Goal: Task Accomplishment & Management: Manage account settings

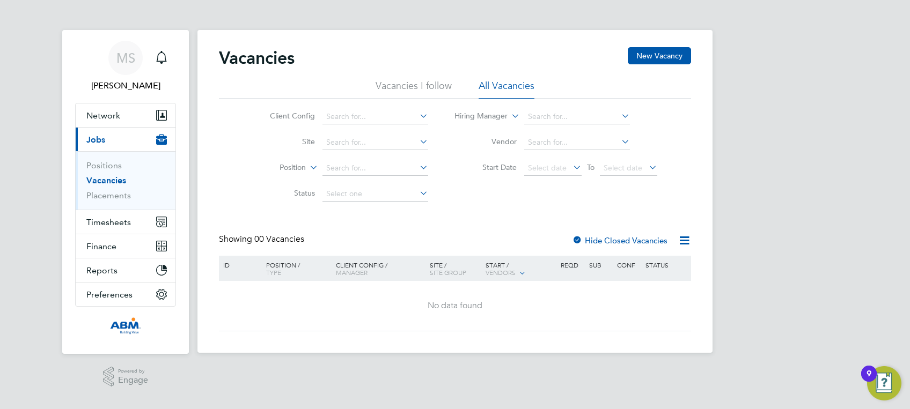
click at [191, 305] on div "MS Matthew Smith Notifications Applications: Network Sites Workers Current page…" at bounding box center [455, 185] width 910 height 370
click at [417, 117] on icon at bounding box center [417, 115] width 0 height 15
click at [476, 187] on div "Client Config Site Position Status Hiring Manager Vendor Start Date Select date…" at bounding box center [455, 153] width 472 height 108
click at [660, 51] on button "New Vacancy" at bounding box center [658, 55] width 63 height 17
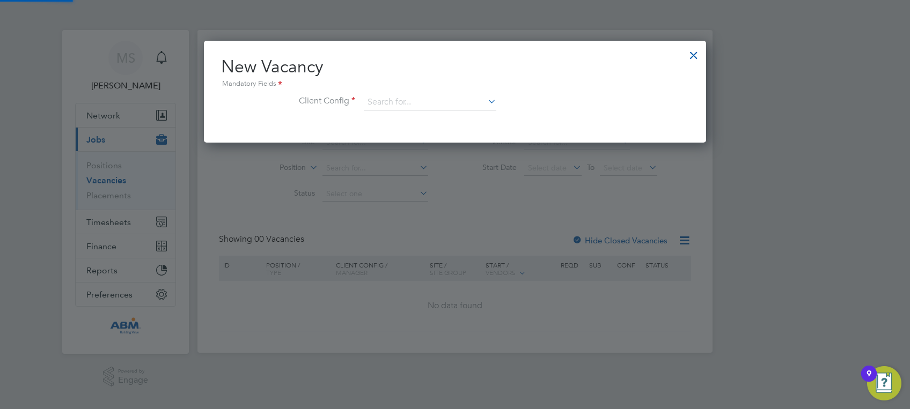
scroll to position [102, 502]
click at [485, 101] on icon at bounding box center [485, 101] width 0 height 15
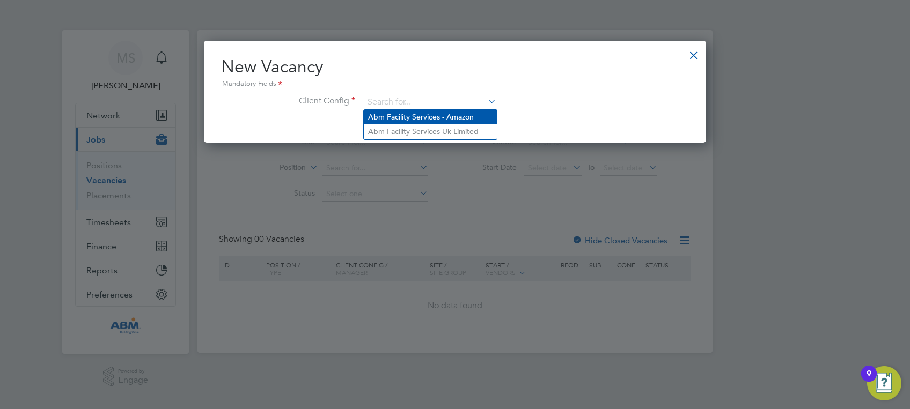
click at [489, 119] on li "Abm Facility Services - Amazon" at bounding box center [430, 117] width 133 height 14
type input "Abm Facility Services - Amazon"
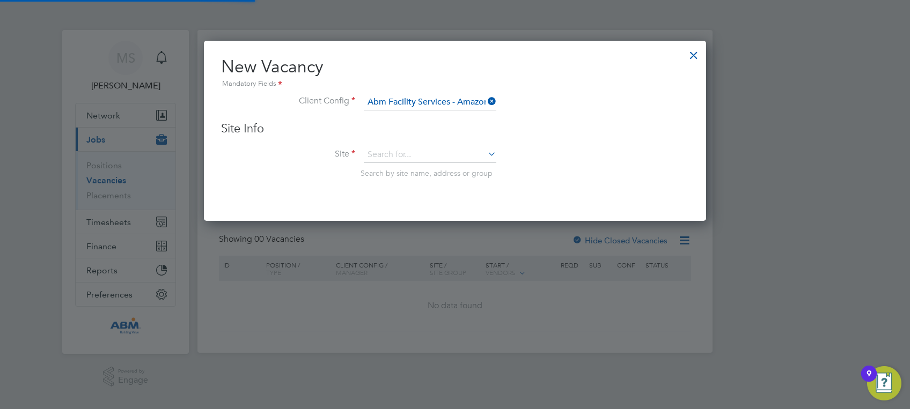
scroll to position [180, 502]
click at [485, 159] on input at bounding box center [430, 155] width 132 height 16
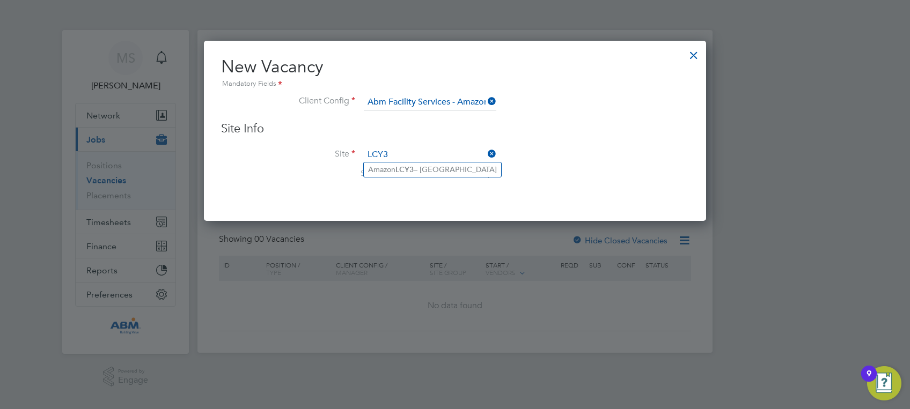
type input "LCY3"
click at [485, 101] on icon at bounding box center [485, 101] width 0 height 15
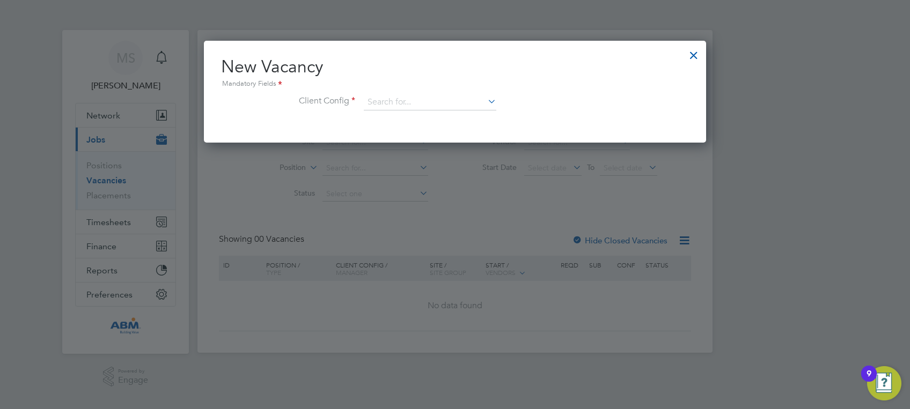
scroll to position [102, 502]
click at [485, 101] on icon at bounding box center [485, 101] width 0 height 15
click at [475, 134] on li "Abm Facility Services Uk Limited" at bounding box center [430, 131] width 133 height 14
type input "Abm Facility Services Uk Limited"
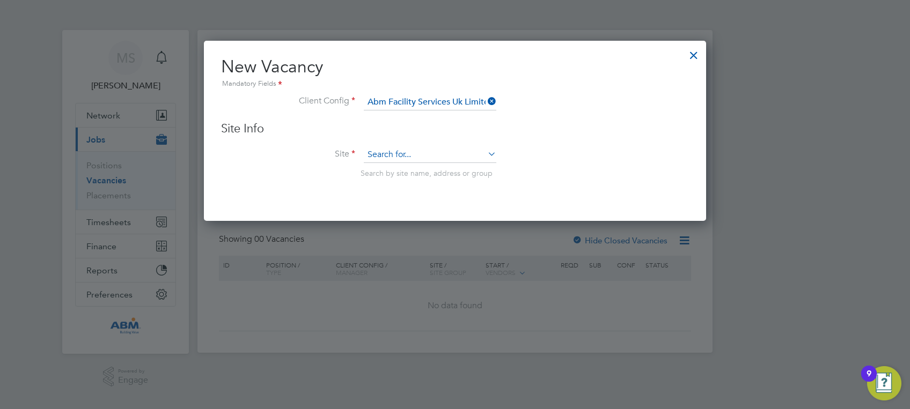
click at [480, 153] on input at bounding box center [430, 155] width 132 height 16
type input "LCY"
click at [485, 103] on icon at bounding box center [485, 101] width 0 height 15
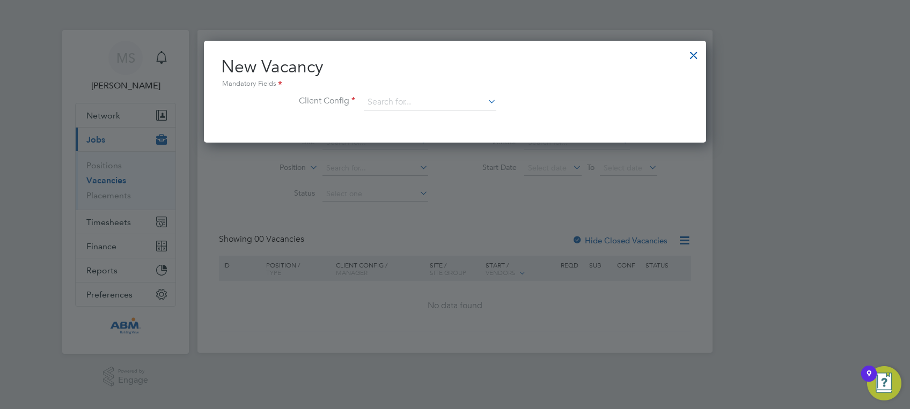
click at [485, 101] on icon at bounding box center [485, 101] width 0 height 15
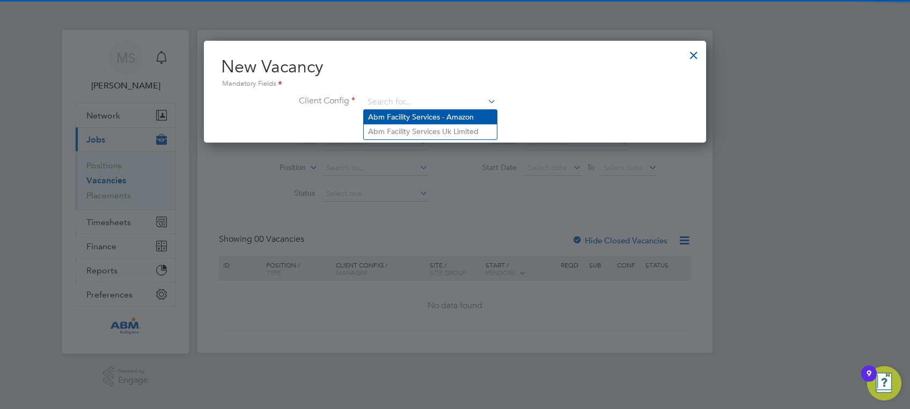
click at [470, 121] on li "Abm Facility Services - Amazon" at bounding box center [430, 117] width 133 height 14
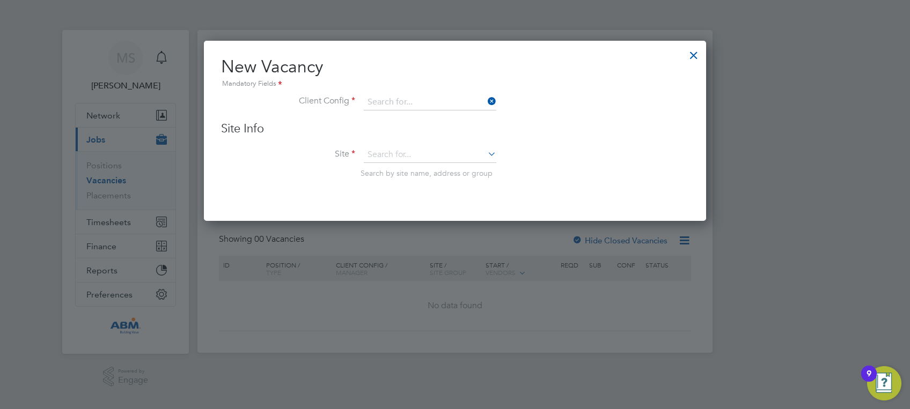
type input "Abm Facility Services - Amazon"
click at [456, 153] on input at bounding box center [430, 155] width 132 height 16
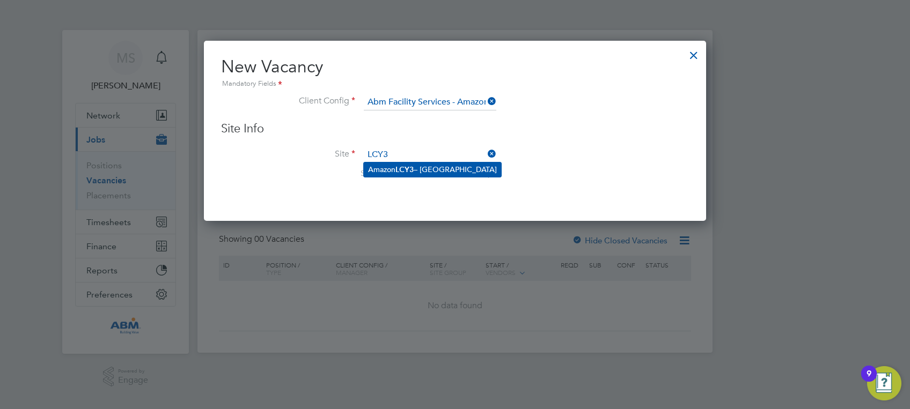
click at [424, 169] on li "Amazon LCY3 – Dartford" at bounding box center [432, 170] width 137 height 14
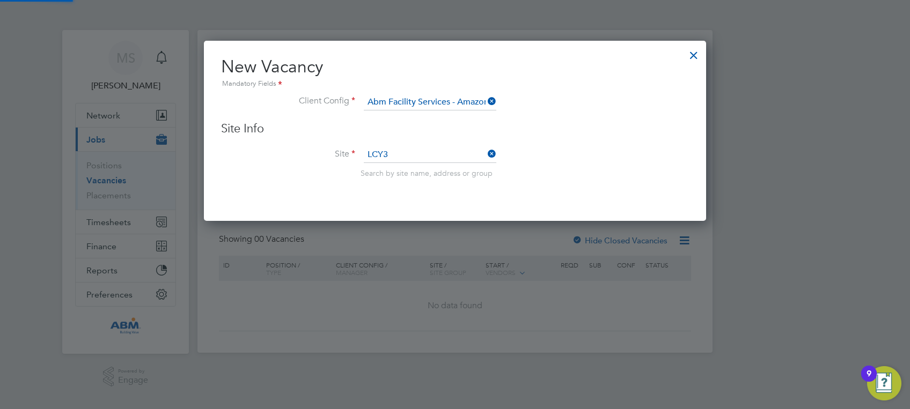
type input "Amazon LCY3 – Dartford"
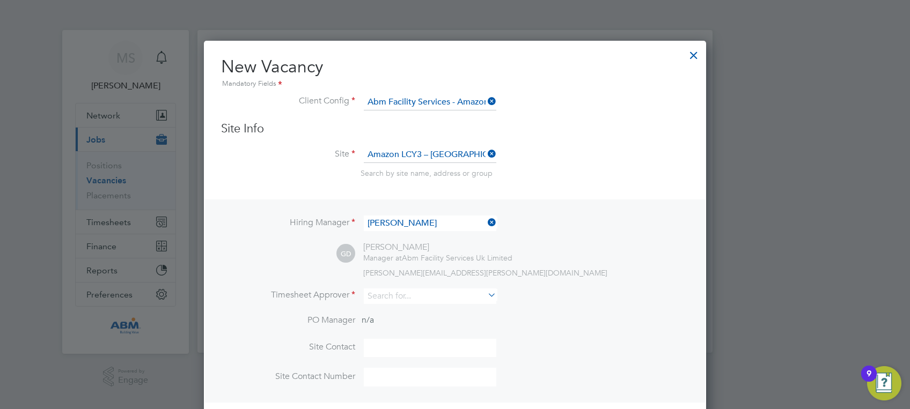
scroll to position [78, 0]
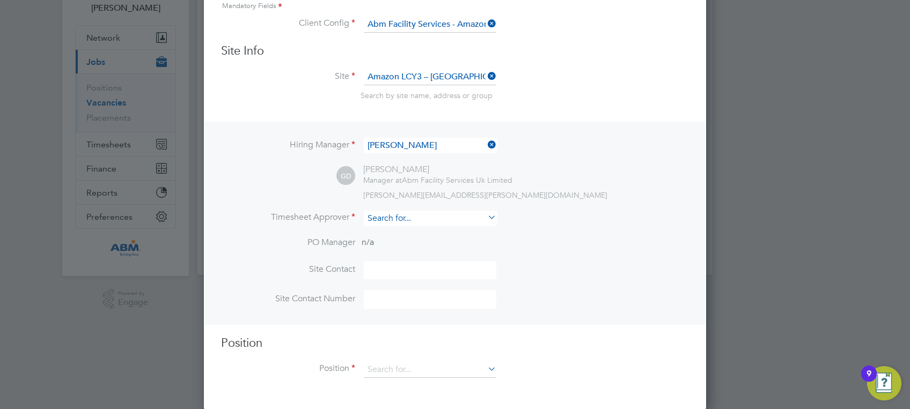
click at [419, 214] on input at bounding box center [430, 219] width 132 height 16
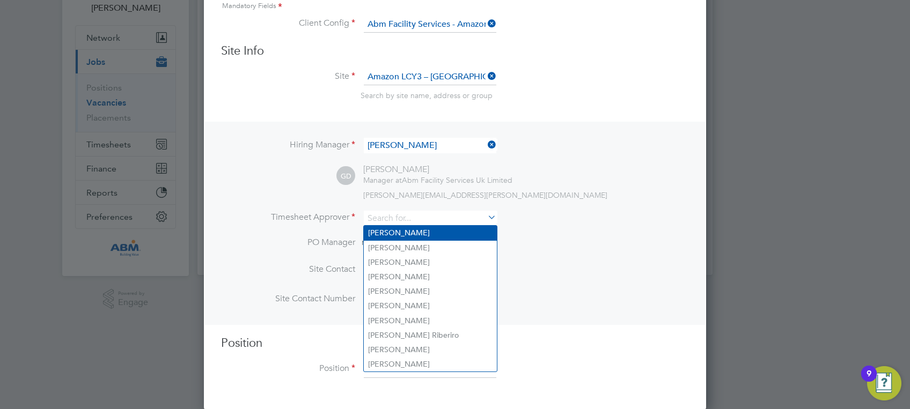
click at [412, 230] on li "Gertrud Deak" at bounding box center [430, 233] width 133 height 14
type input "Gertrud Deak"
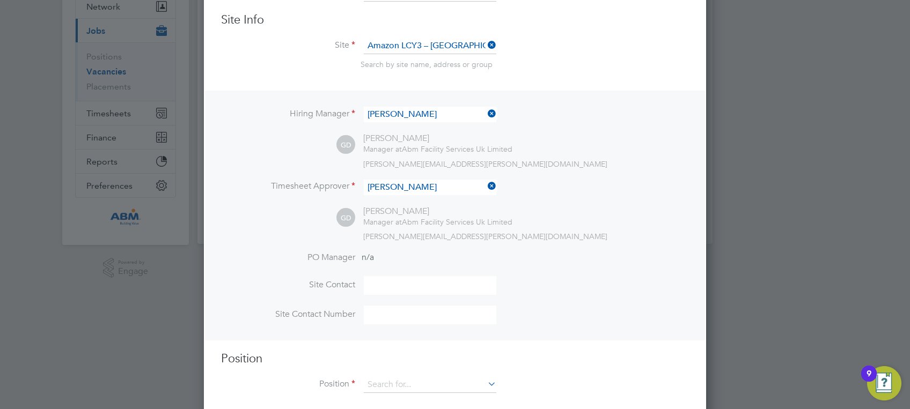
scroll to position [125, 0]
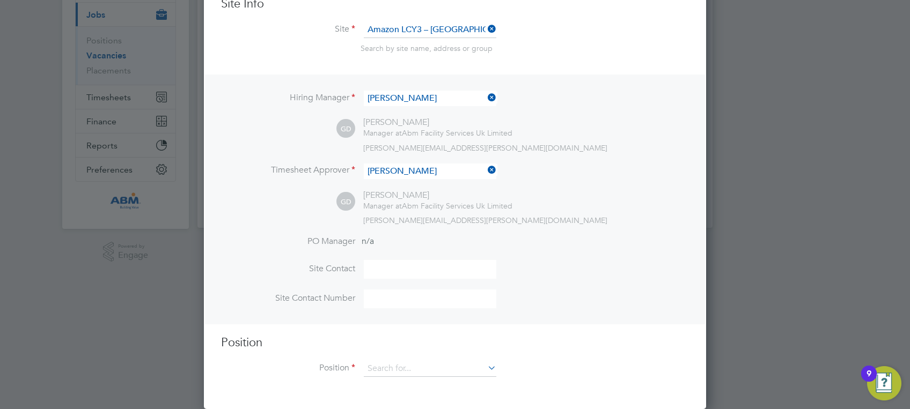
click at [431, 228] on div "Hiring Manager Gertrud Deak GD Gertrud Deak Manager at Abm Facility Services Uk…" at bounding box center [455, 199] width 500 height 249
click at [485, 368] on icon at bounding box center [485, 367] width 0 height 15
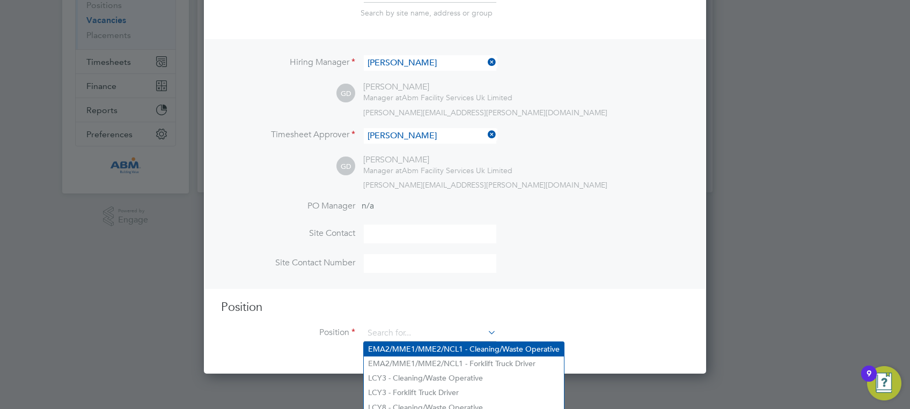
scroll to position [192, 0]
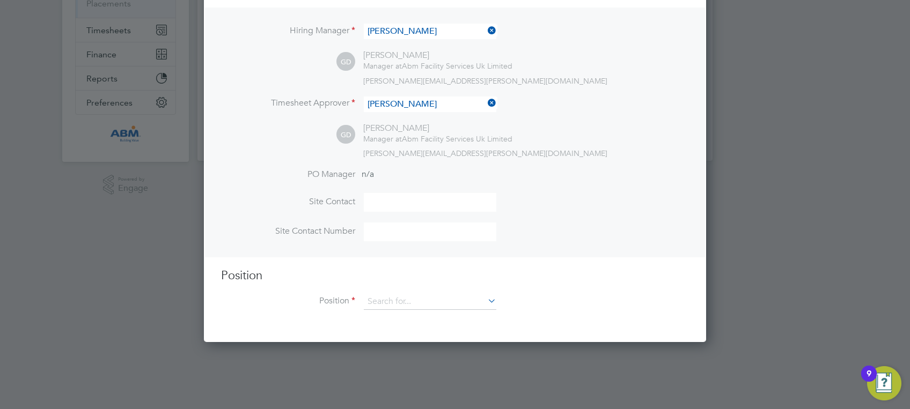
click at [466, 350] on li "LCY3 - Cleaning/Waste Operative" at bounding box center [464, 346] width 200 height 14
type input "LCY3 - Cleaning/Waste Operative"
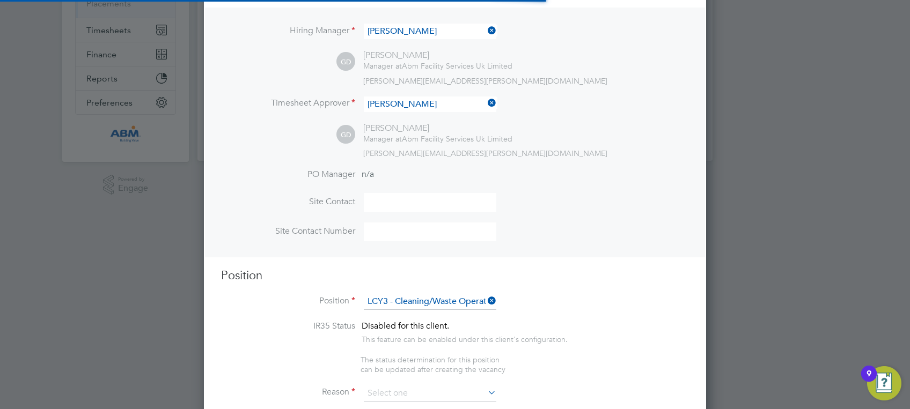
scroll to position [1665, 502]
click at [476, 337] on div "This feature can be enabled under this client's configuration." at bounding box center [464, 338] width 206 height 12
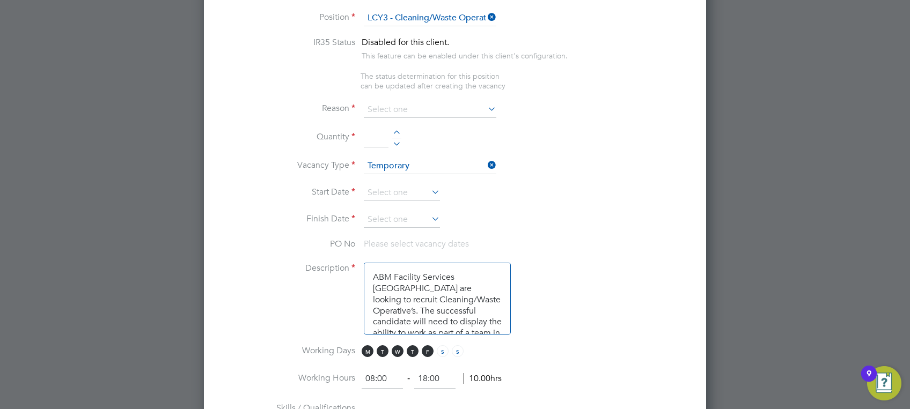
scroll to position [478, 0]
click at [485, 109] on icon at bounding box center [485, 106] width 0 height 15
click at [434, 104] on input at bounding box center [430, 108] width 132 height 16
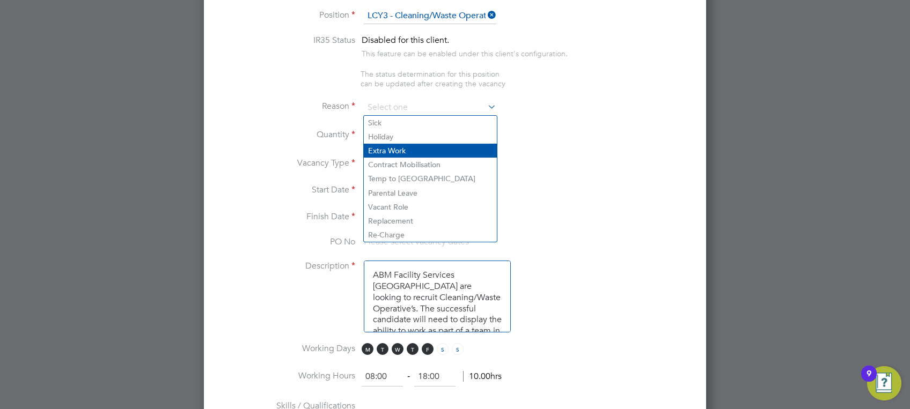
click at [435, 145] on li "Extra Work" at bounding box center [430, 151] width 133 height 14
type input "Extra Work"
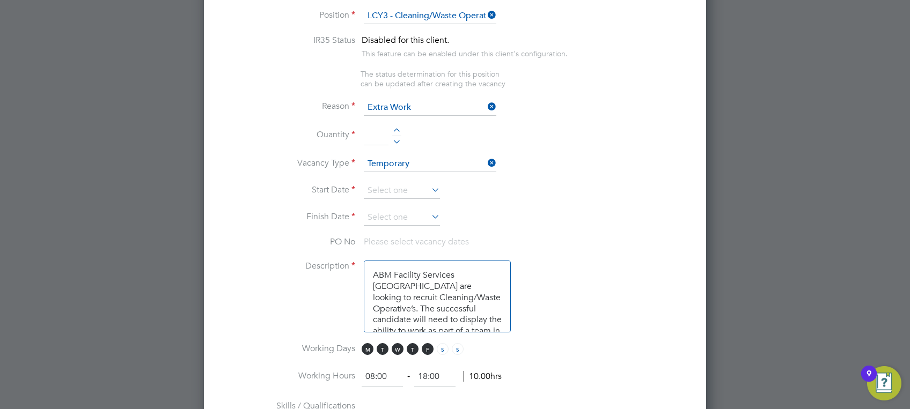
click at [398, 128] on div at bounding box center [396, 132] width 9 height 8
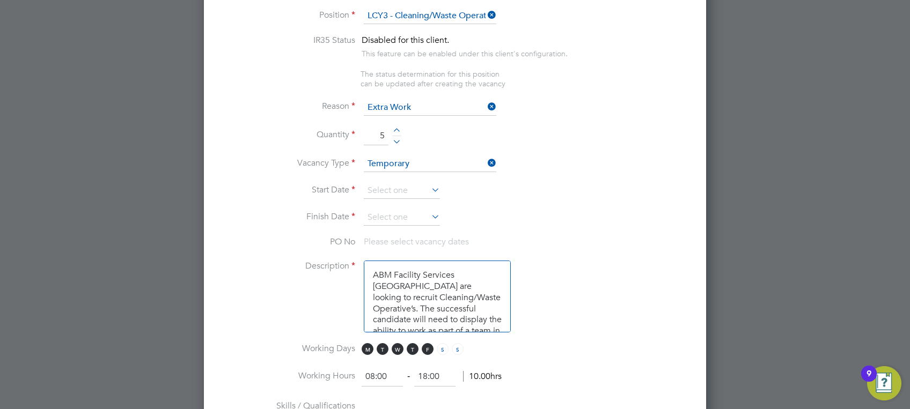
click at [398, 128] on div at bounding box center [396, 132] width 9 height 8
click at [398, 127] on li "Quantity 7" at bounding box center [455, 142] width 468 height 30
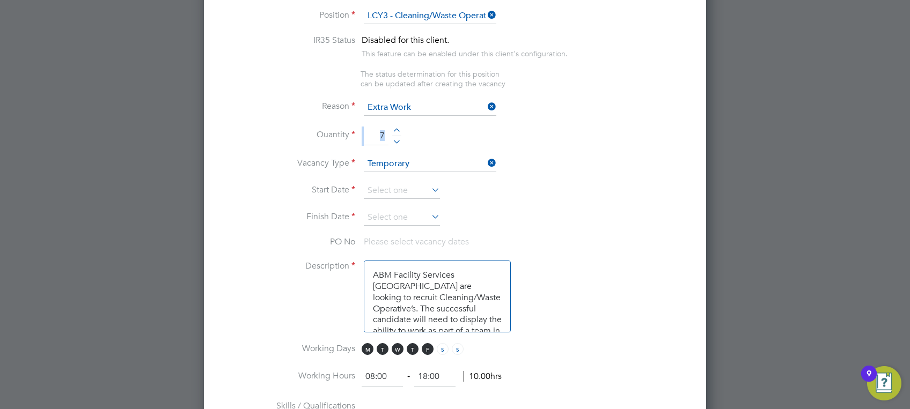
drag, startPoint x: 398, startPoint y: 127, endPoint x: 394, endPoint y: 137, distance: 10.9
click at [394, 137] on div at bounding box center [396, 140] width 9 height 8
click at [395, 131] on div at bounding box center [396, 132] width 9 height 8
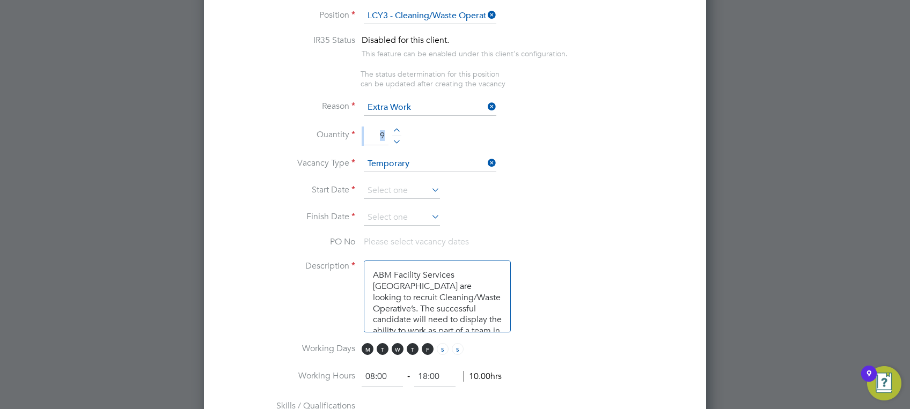
click at [395, 131] on div at bounding box center [396, 132] width 9 height 8
type input "10"
click at [459, 134] on li "Quantity 10" at bounding box center [455, 142] width 468 height 30
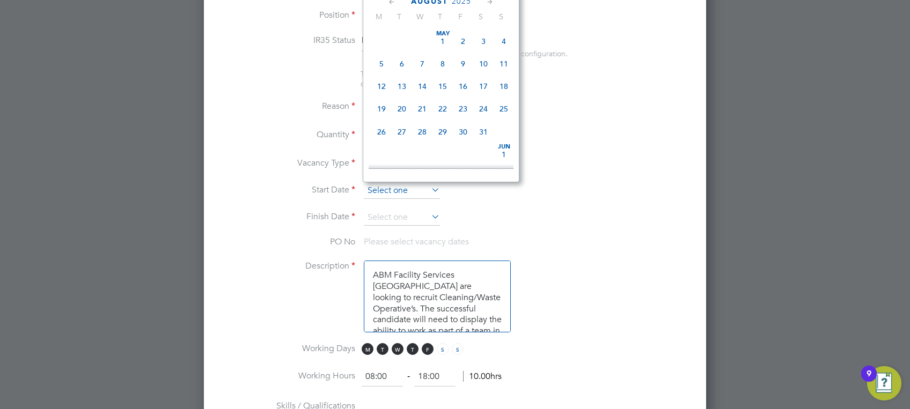
click at [414, 193] on input at bounding box center [402, 191] width 76 height 16
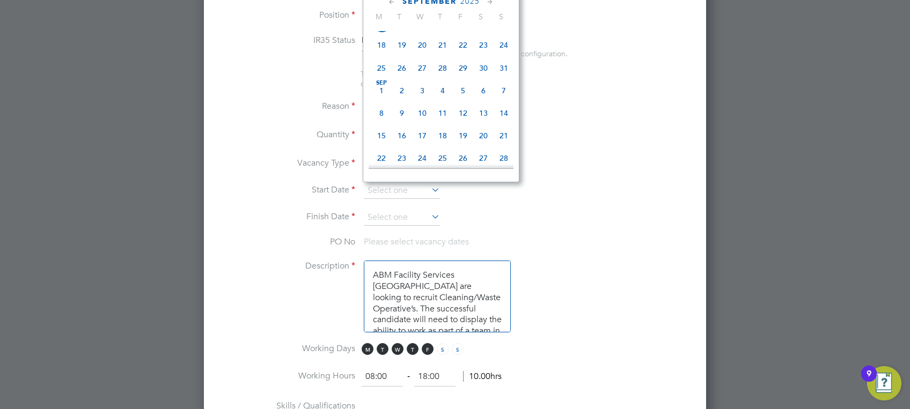
scroll to position [448, 0]
click at [482, 101] on span "13" at bounding box center [483, 91] width 20 height 20
type input "13 Sep 2025"
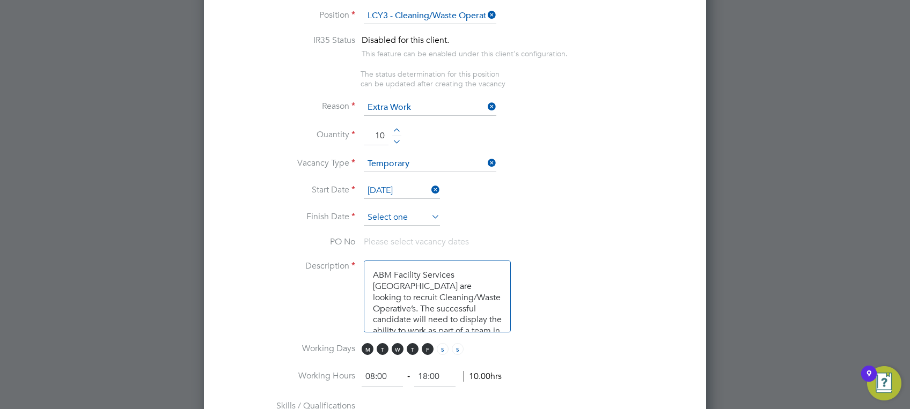
click at [432, 223] on input at bounding box center [402, 218] width 76 height 16
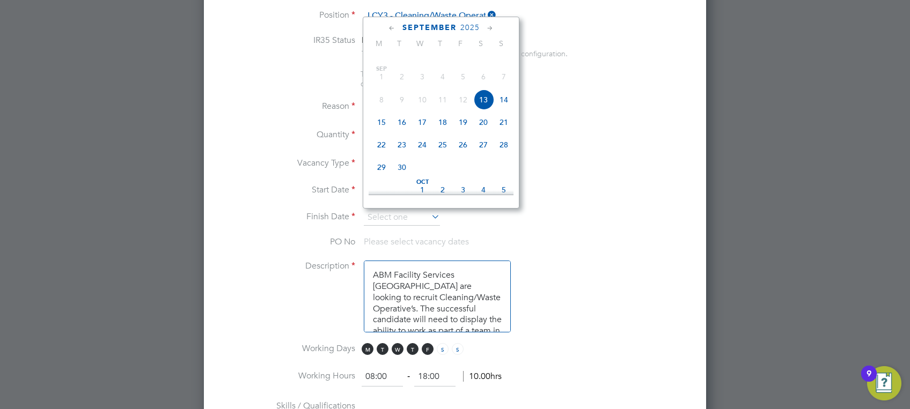
click at [484, 110] on span "13" at bounding box center [483, 100] width 20 height 20
type input "13 Sep 2025"
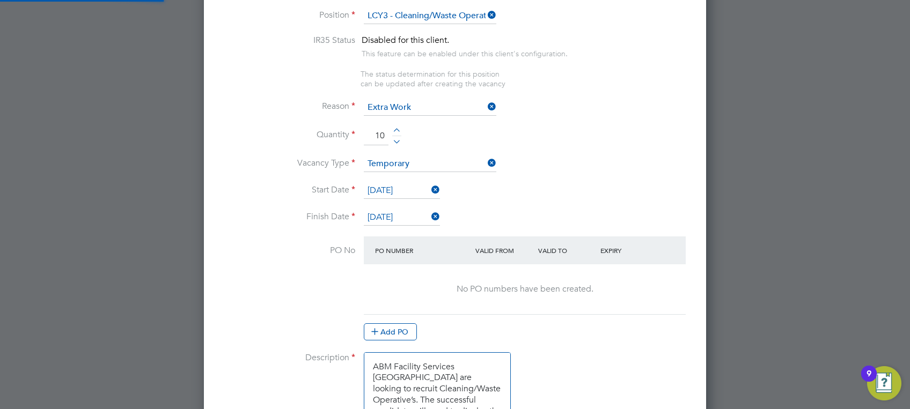
scroll to position [1756, 502]
click at [459, 218] on li "Finish Date 13 Sep 2025" at bounding box center [455, 223] width 468 height 27
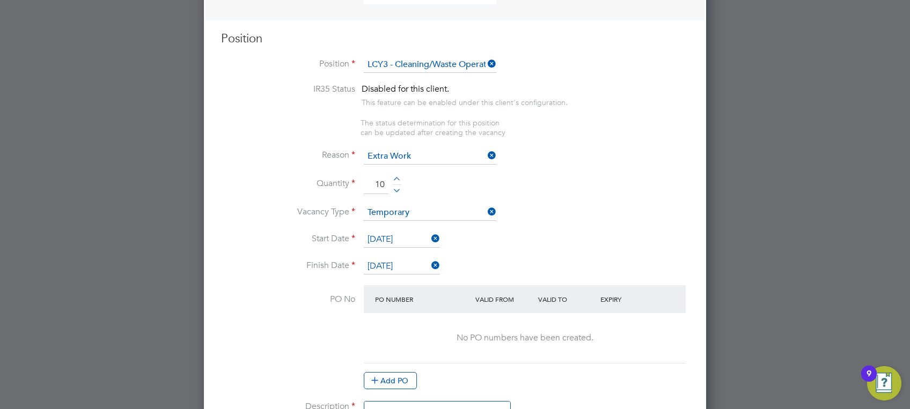
scroll to position [407, 0]
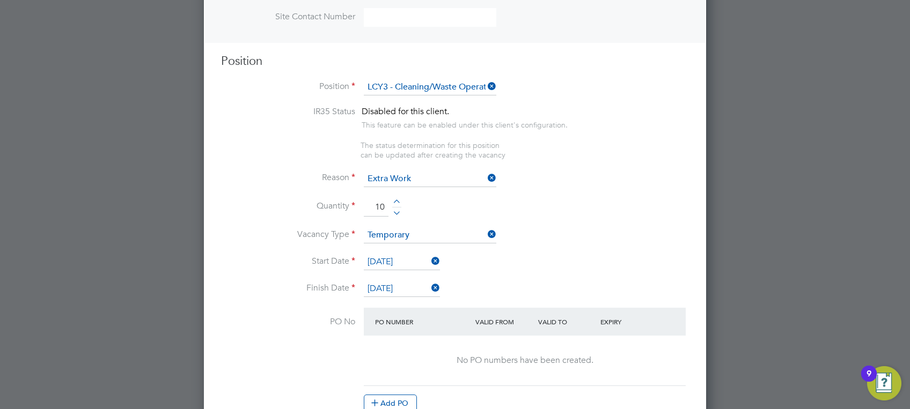
click at [485, 176] on icon at bounding box center [485, 178] width 0 height 15
click at [472, 177] on input at bounding box center [430, 179] width 132 height 16
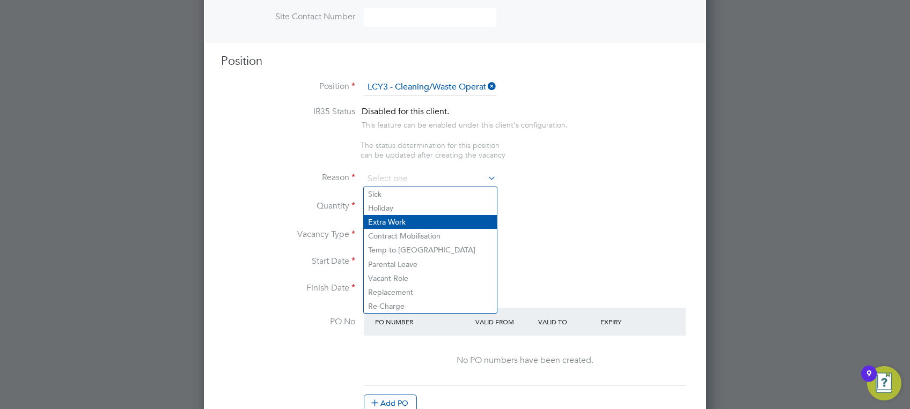
click at [424, 223] on li "Extra Work" at bounding box center [430, 222] width 133 height 14
type input "Extra Work"
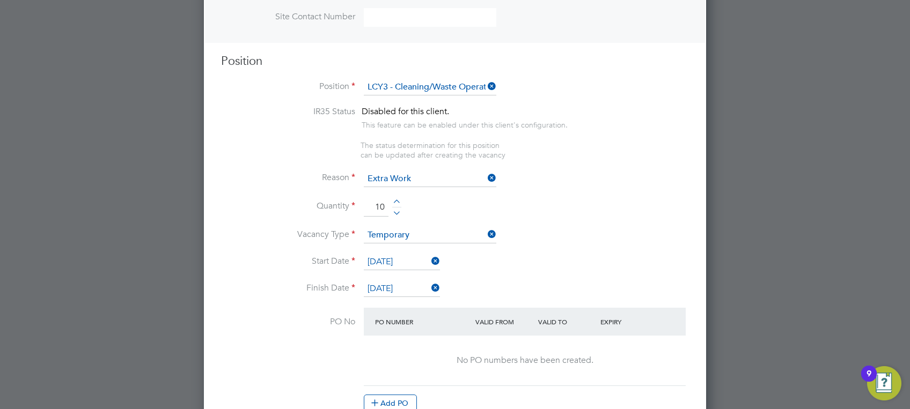
click at [485, 238] on icon at bounding box center [485, 234] width 0 height 15
click at [485, 237] on icon at bounding box center [485, 234] width 0 height 15
click at [459, 238] on input at bounding box center [430, 235] width 132 height 16
click at [455, 252] on li "Temporary" at bounding box center [430, 250] width 133 height 14
type input "Temporary"
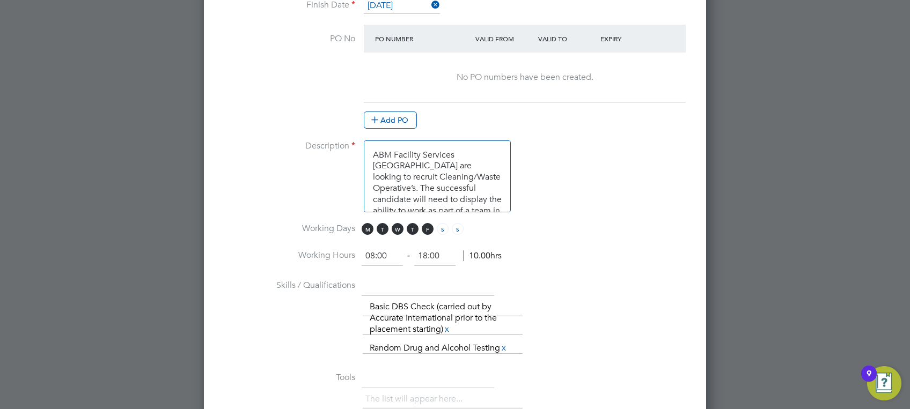
scroll to position [692, 0]
drag, startPoint x: 442, startPoint y: 227, endPoint x: 455, endPoint y: 229, distance: 13.5
click at [442, 227] on span "S" at bounding box center [443, 226] width 12 height 12
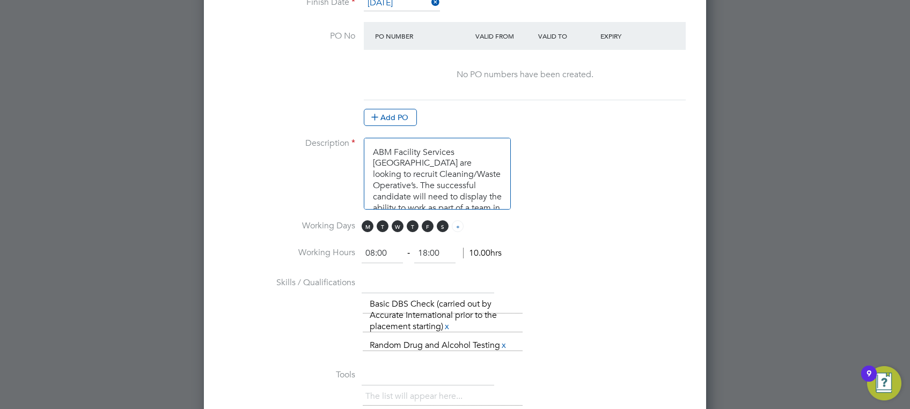
click at [457, 229] on span "S" at bounding box center [458, 226] width 12 height 12
click at [442, 226] on span "S" at bounding box center [443, 226] width 12 height 12
click at [430, 225] on span "F" at bounding box center [428, 226] width 12 height 12
click at [395, 230] on span "W" at bounding box center [398, 226] width 12 height 12
click at [364, 230] on span "M" at bounding box center [367, 226] width 12 height 12
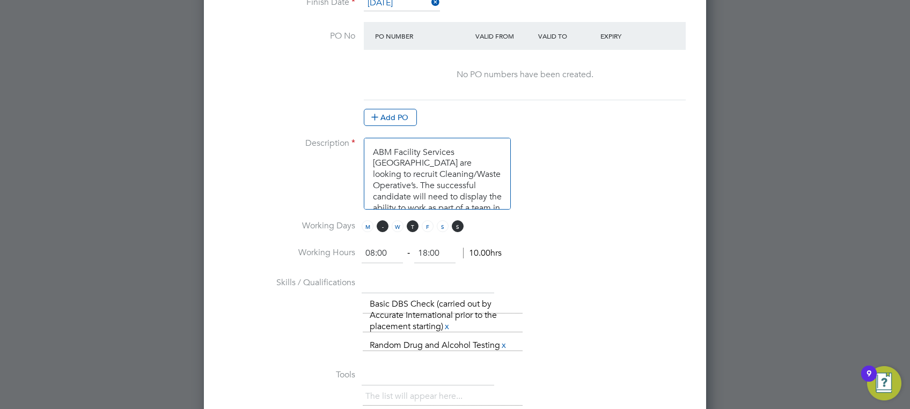
click at [386, 223] on span "T" at bounding box center [382, 226] width 12 height 12
click at [415, 231] on span "M T W T F S S" at bounding box center [413, 226] width 105 height 12
click at [413, 227] on span "T" at bounding box center [413, 226] width 12 height 12
click at [460, 227] on span "S" at bounding box center [458, 226] width 12 height 12
click at [441, 228] on span "S" at bounding box center [443, 226] width 12 height 12
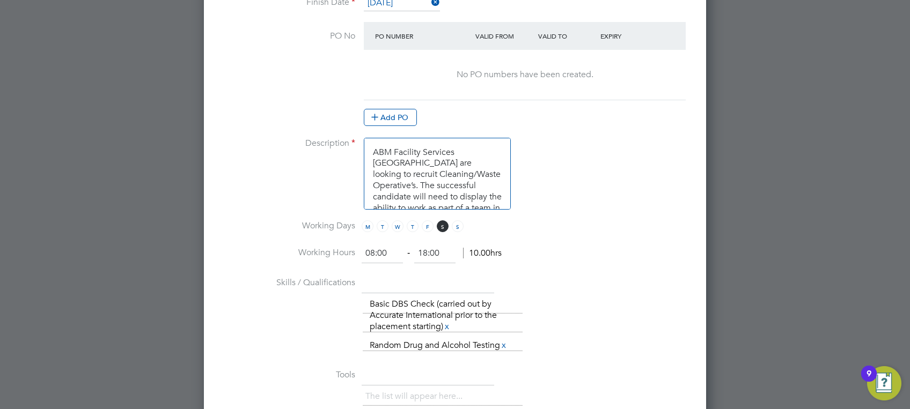
click at [560, 252] on li "Working Hours 08:00 ‐ 18:00 10.00hrs" at bounding box center [455, 259] width 468 height 30
drag, startPoint x: 370, startPoint y: 139, endPoint x: 446, endPoint y: 167, distance: 81.8
click at [446, 167] on textarea "ABM Facility Services UK are looking to recruit Cleaning/Waste Operative’s. The…" at bounding box center [437, 174] width 147 height 72
click at [573, 173] on li "Description ABM Facility Services UK are looking to recruit Cleaning/Waste Oper…" at bounding box center [455, 179] width 468 height 83
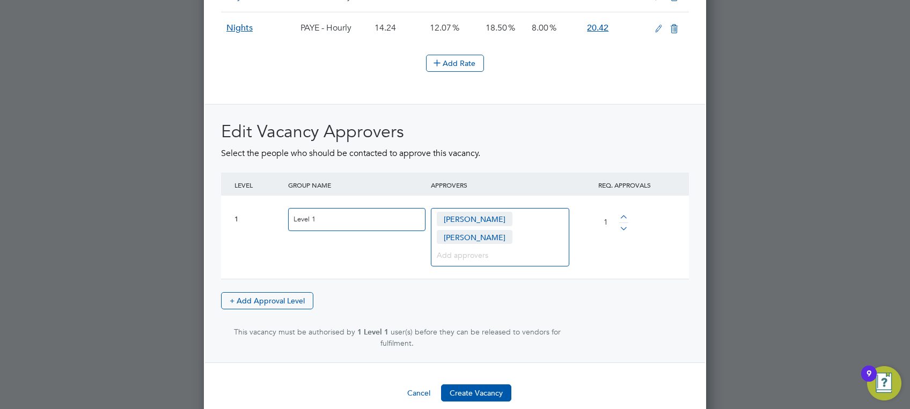
scroll to position [1387, 0]
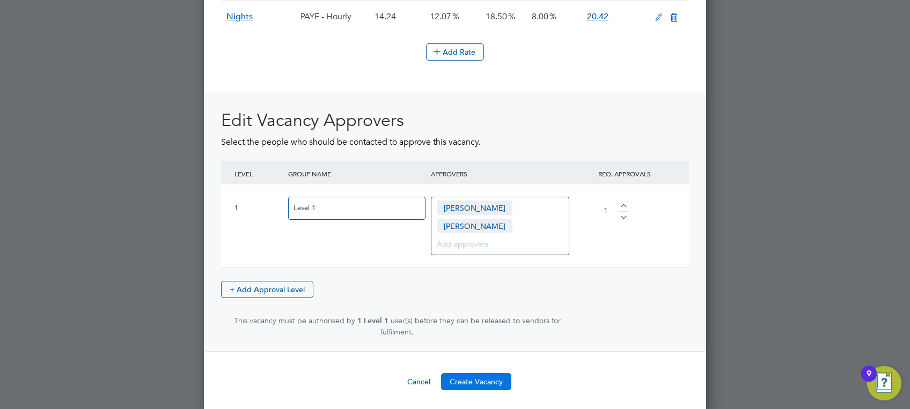
click at [478, 377] on button "Create Vacancy" at bounding box center [476, 381] width 70 height 17
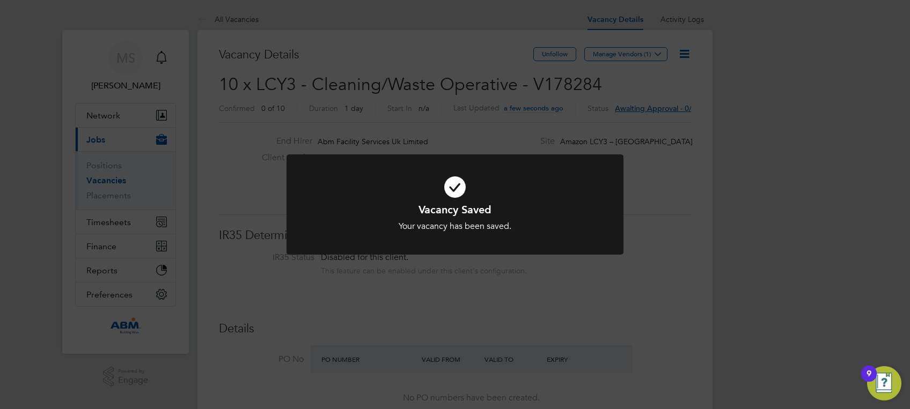
click at [456, 238] on div at bounding box center [454, 204] width 337 height 100
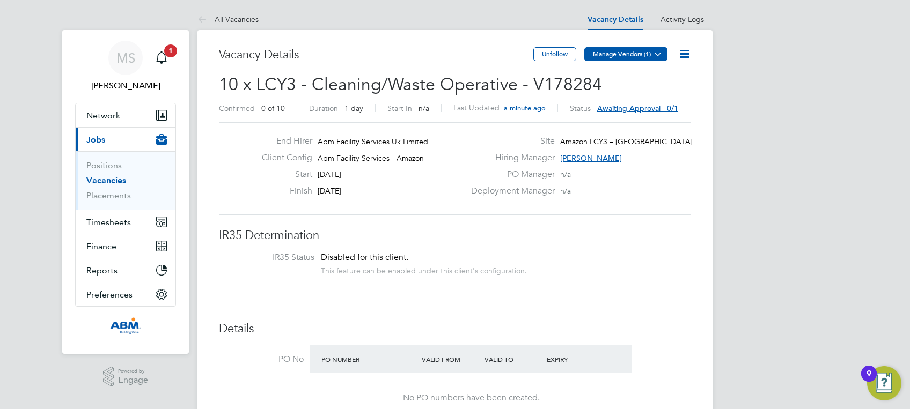
click at [648, 56] on button "Manage Vendors (1)" at bounding box center [625, 54] width 83 height 14
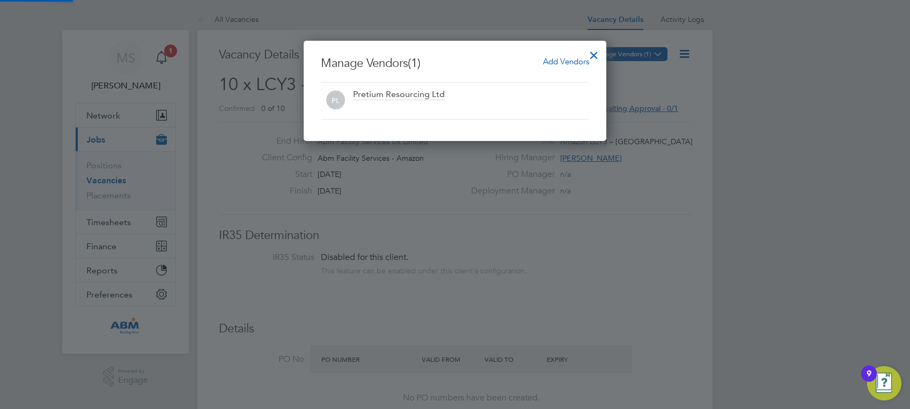
scroll to position [100, 302]
click at [556, 57] on span "Add Vendors" at bounding box center [566, 61] width 46 height 10
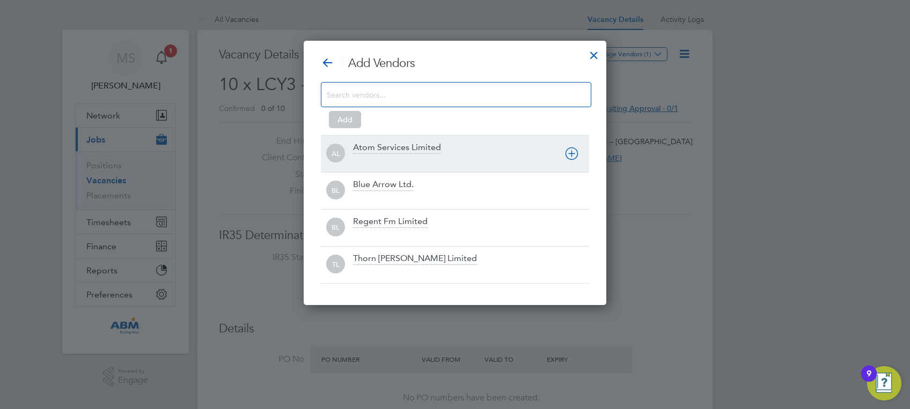
click at [495, 156] on div at bounding box center [471, 161] width 236 height 11
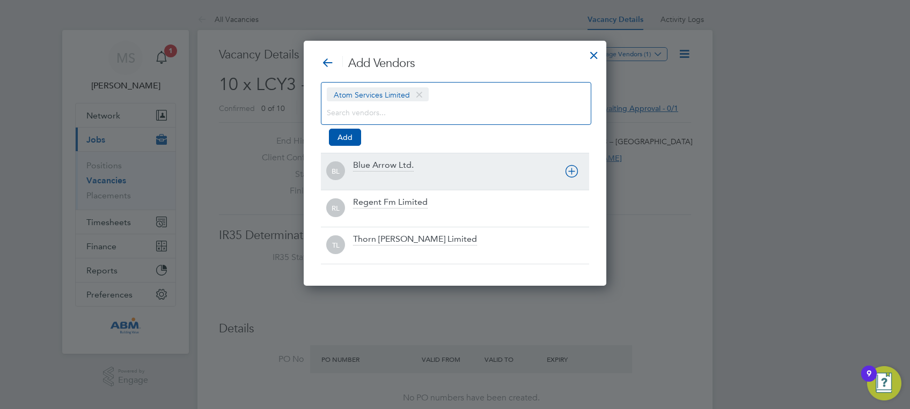
scroll to position [245, 302]
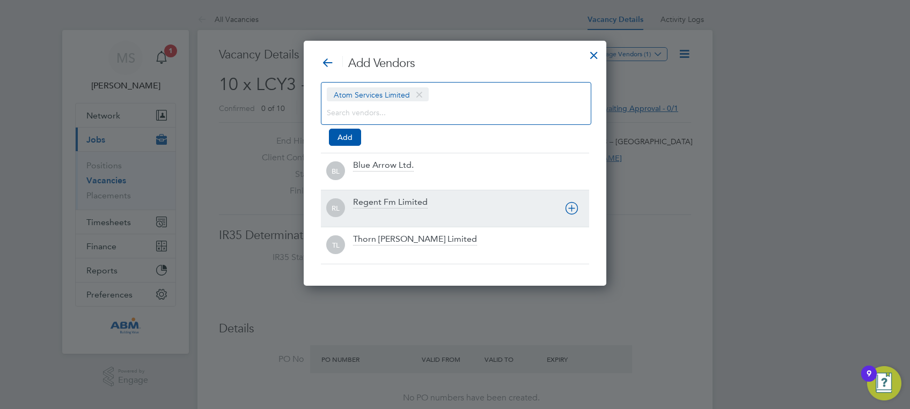
click at [488, 200] on div "Regent Fm Limited" at bounding box center [471, 209] width 236 height 24
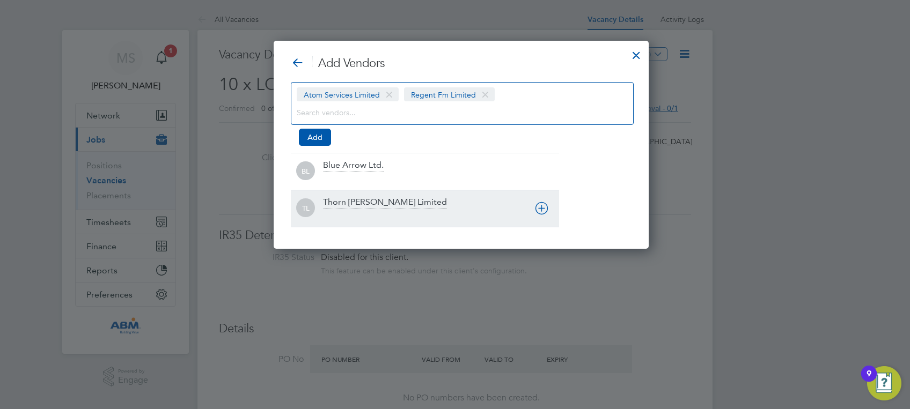
scroll to position [208, 363]
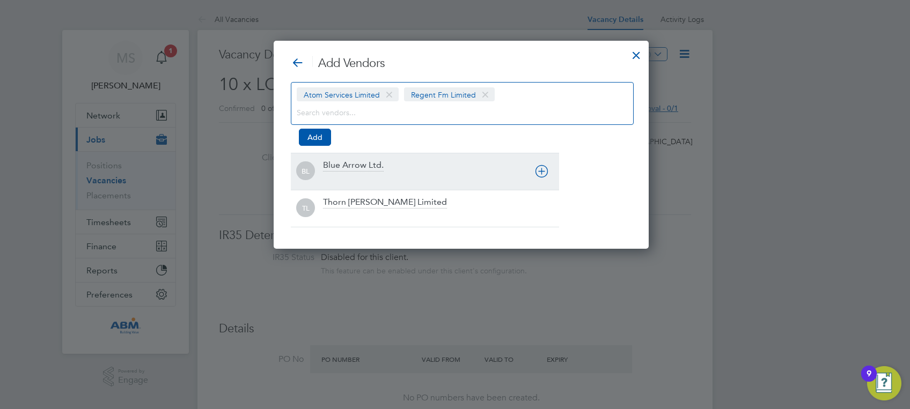
click at [487, 181] on div at bounding box center [441, 178] width 236 height 11
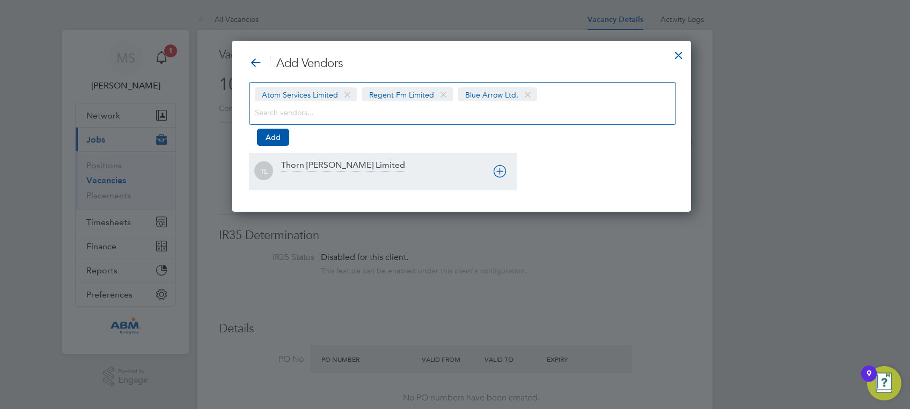
scroll to position [172, 446]
click at [479, 186] on div "TL Thorn Baker Limited" at bounding box center [383, 171] width 268 height 37
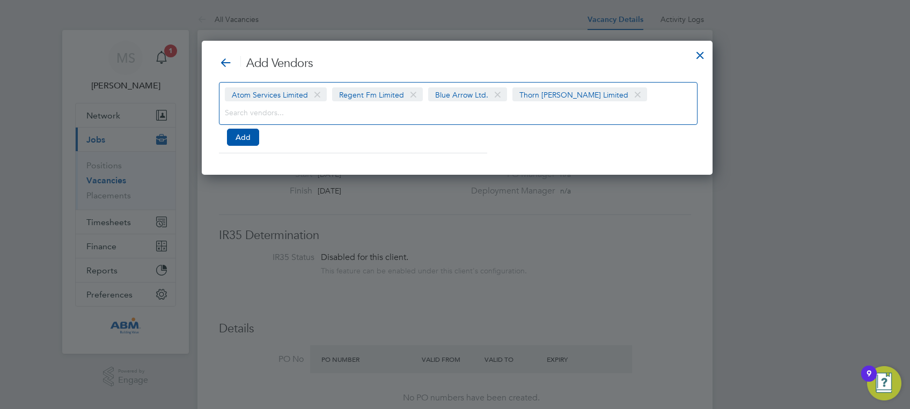
scroll to position [134, 515]
click at [312, 94] on span at bounding box center [313, 95] width 16 height 20
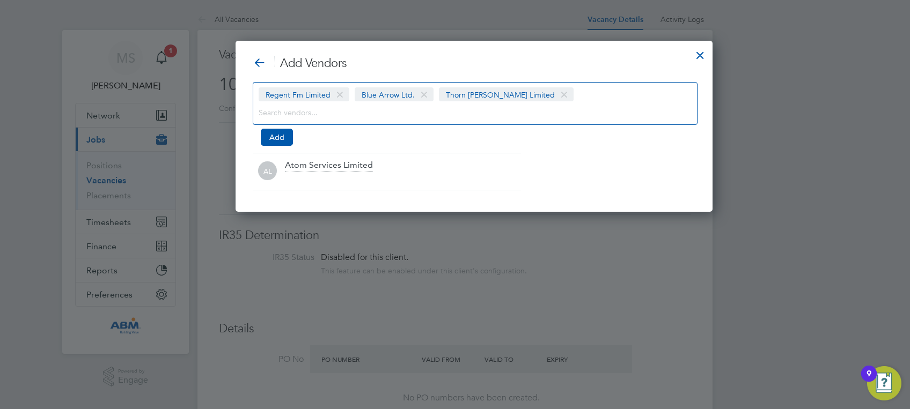
scroll to position [5, 5]
click at [425, 93] on span at bounding box center [424, 95] width 16 height 20
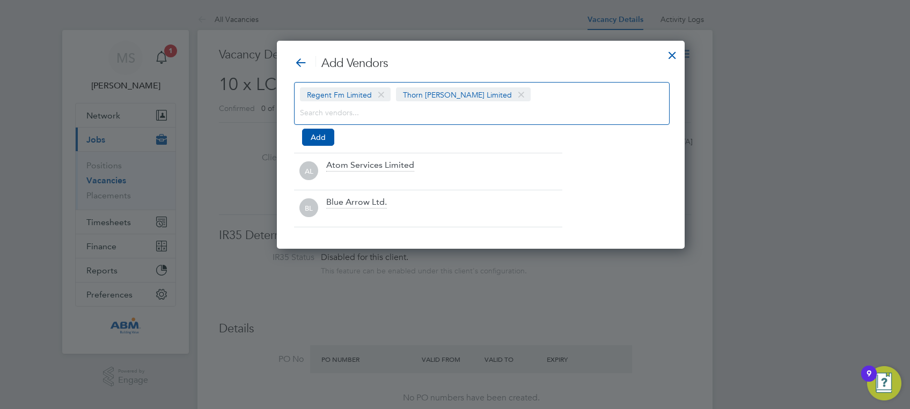
scroll to position [5, 5]
click at [513, 94] on span at bounding box center [521, 95] width 16 height 20
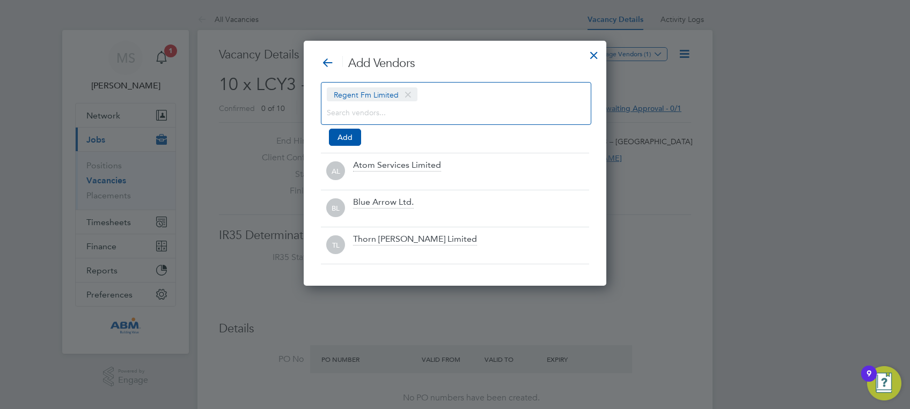
click at [590, 60] on div at bounding box center [593, 52] width 19 height 19
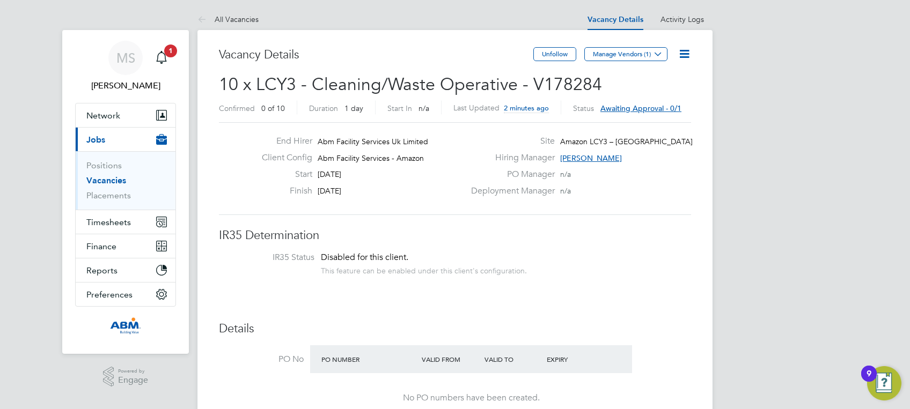
click at [664, 167] on div "Hiring Manager Gertrud Deak" at bounding box center [579, 160] width 231 height 17
click at [97, 180] on link "Vacancies" at bounding box center [106, 180] width 40 height 10
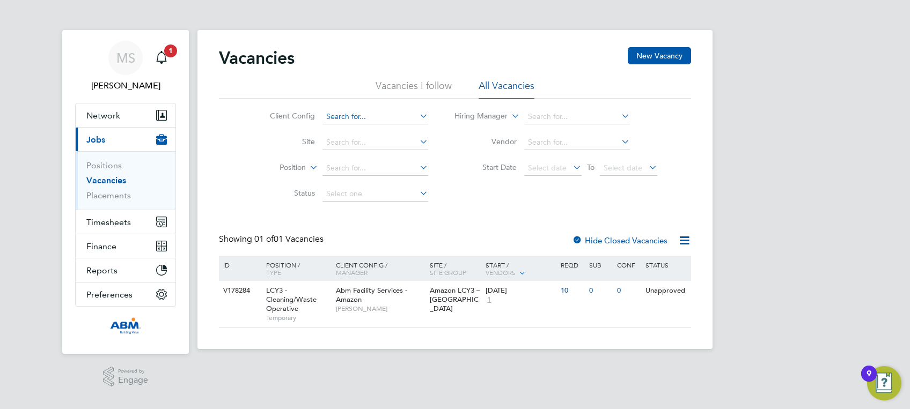
click at [415, 112] on input at bounding box center [375, 116] width 106 height 15
click at [416, 130] on li "Abm Facility Services - Amazon" at bounding box center [381, 131] width 119 height 14
type input "Abm Facility Services - Amazon"
click at [408, 142] on input at bounding box center [375, 142] width 106 height 15
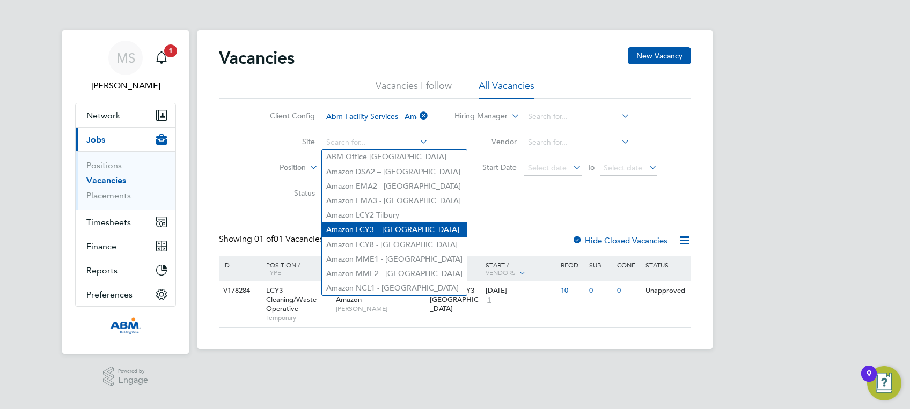
click at [400, 225] on li "Amazon LCY3 – Dartford" at bounding box center [394, 230] width 145 height 14
type input "Amazon LCY3 – Dartford"
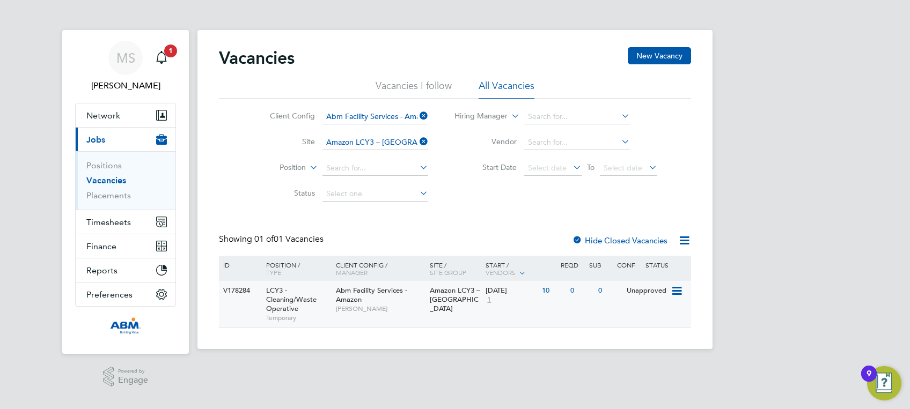
click at [678, 291] on icon at bounding box center [675, 291] width 11 height 13
click at [651, 316] on li "View Details" at bounding box center [650, 315] width 62 height 15
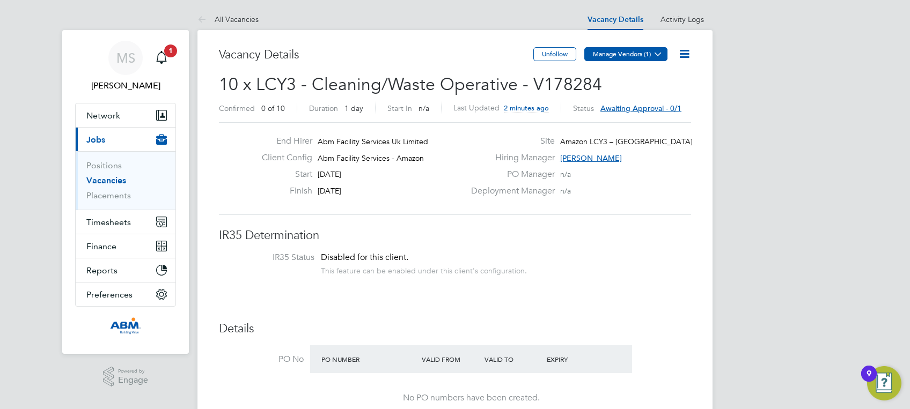
click at [623, 54] on button "Manage Vendors (1)" at bounding box center [625, 54] width 83 height 14
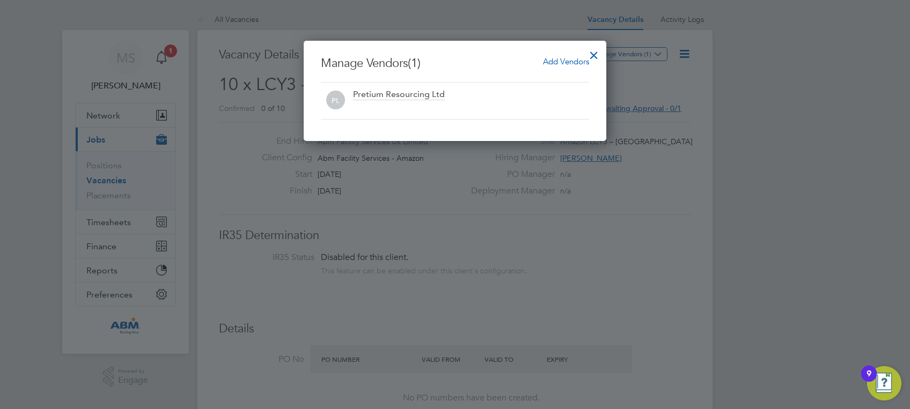
scroll to position [100, 302]
click at [599, 54] on div at bounding box center [593, 52] width 19 height 19
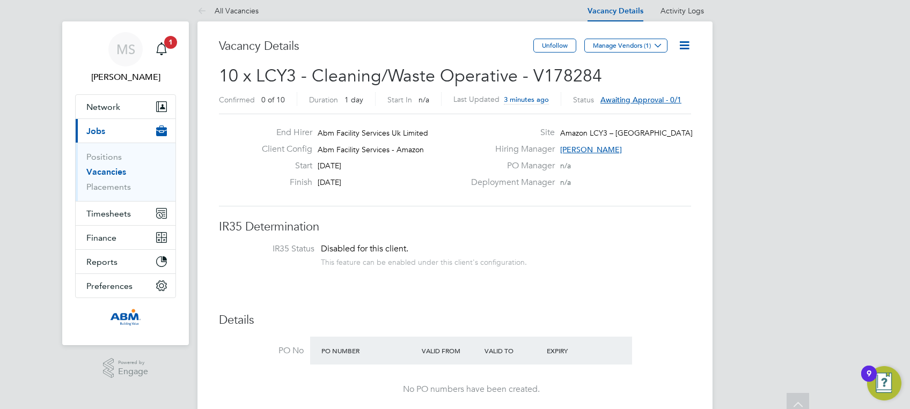
scroll to position [0, 0]
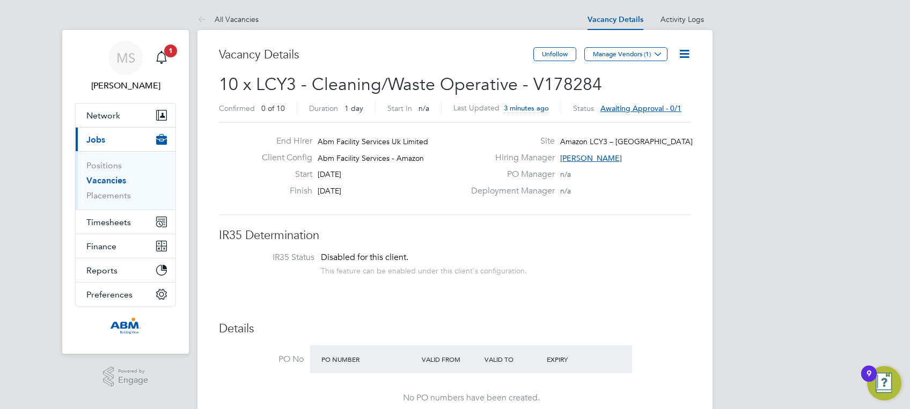
click at [116, 181] on link "Vacancies" at bounding box center [106, 180] width 40 height 10
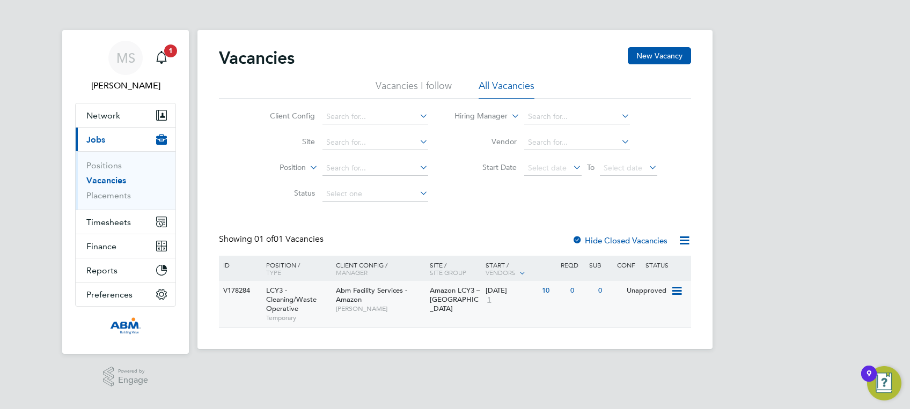
click at [671, 293] on icon at bounding box center [675, 291] width 11 height 13
click at [651, 320] on li "View Details" at bounding box center [650, 315] width 62 height 15
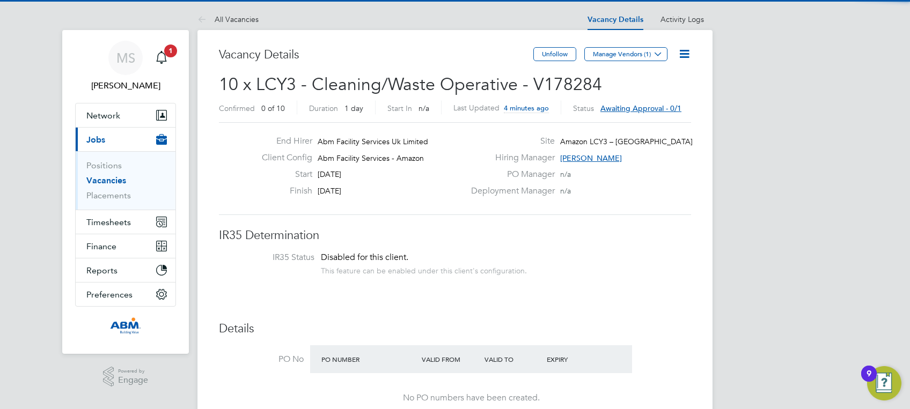
click at [678, 54] on icon at bounding box center [683, 53] width 13 height 13
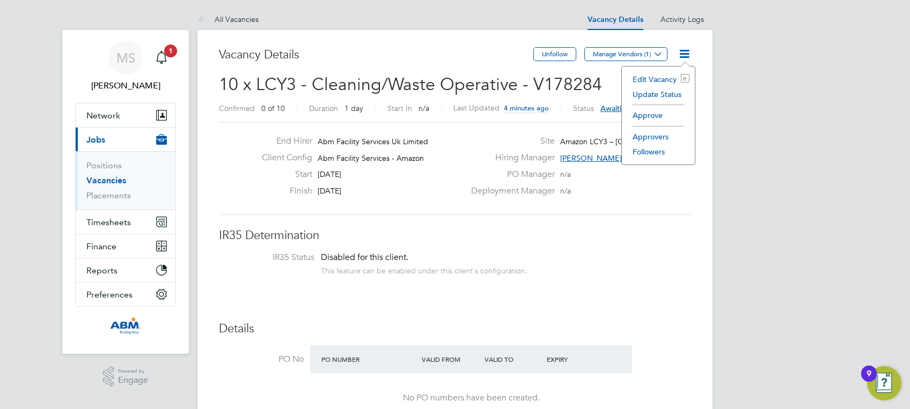
click at [669, 97] on li "Update Status" at bounding box center [658, 94] width 62 height 15
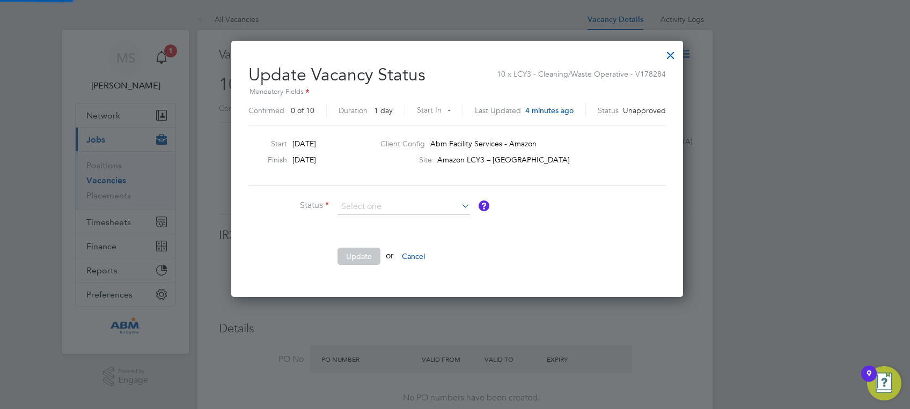
scroll to position [255, 446]
click at [406, 227] on li "Cancelled" at bounding box center [403, 220] width 133 height 14
type input "Cancelled"
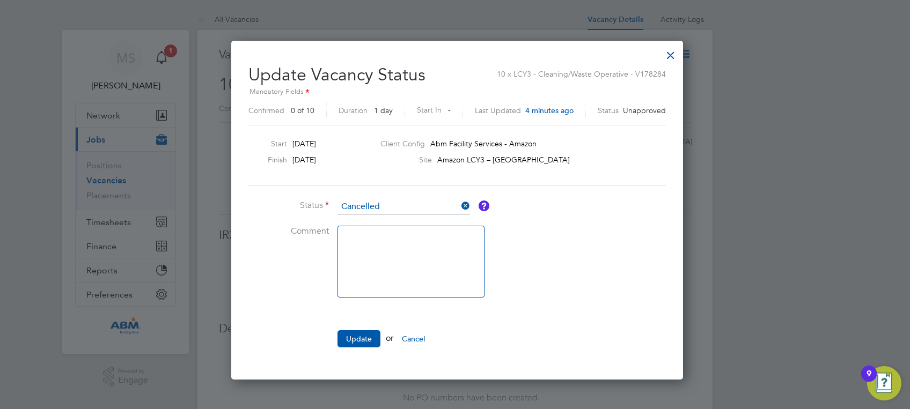
scroll to position [337, 446]
click at [393, 249] on textarea at bounding box center [410, 262] width 147 height 72
type textarea "Training Vacancy Request"
click at [344, 335] on button "Update" at bounding box center [358, 338] width 43 height 17
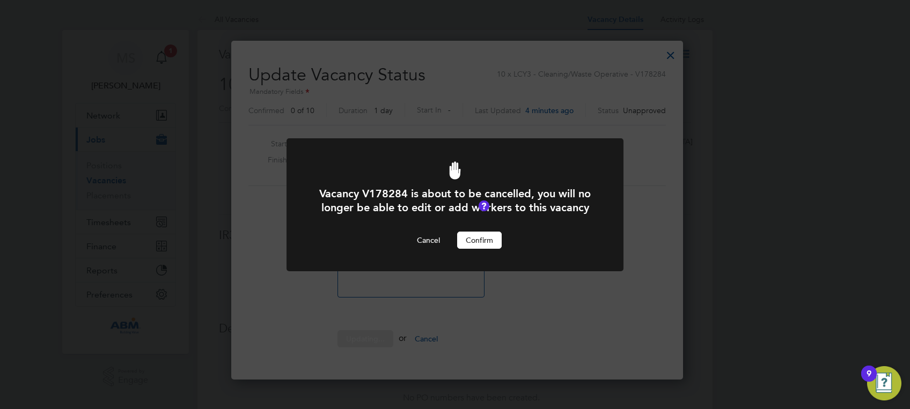
click at [479, 242] on button "Confirm" at bounding box center [479, 240] width 45 height 17
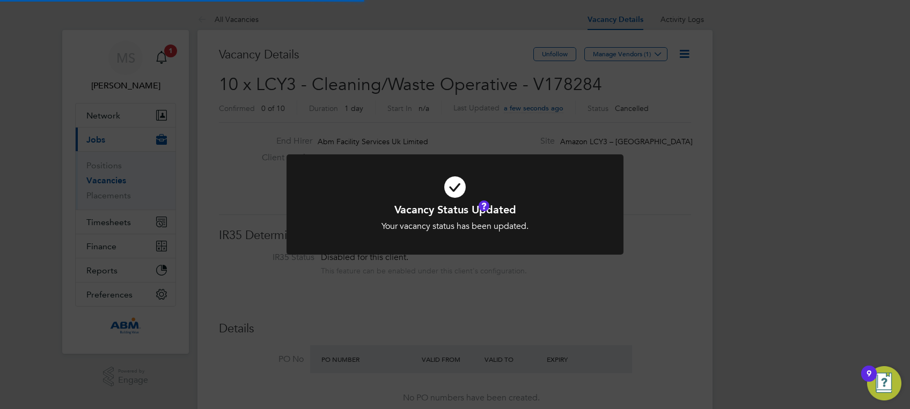
scroll to position [32, 94]
click at [495, 227] on div "Your vacancy status has been updated." at bounding box center [454, 226] width 279 height 11
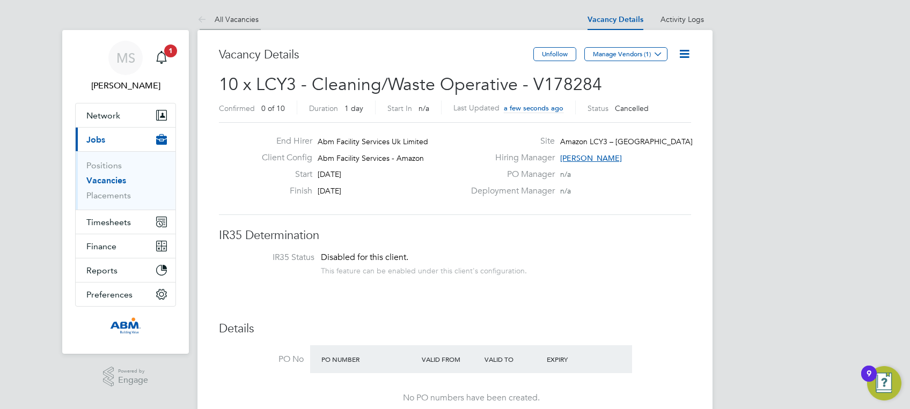
click at [242, 20] on link "All Vacancies" at bounding box center [227, 19] width 61 height 10
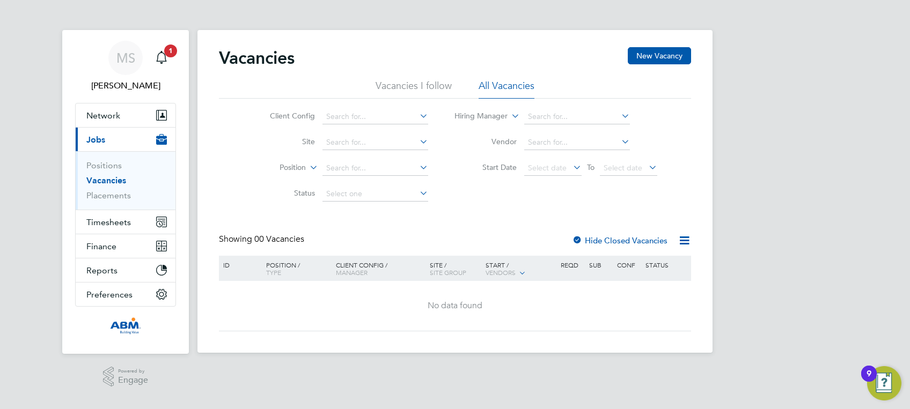
click at [589, 306] on div "No data found" at bounding box center [454, 305] width 469 height 11
click at [112, 180] on link "Vacancies" at bounding box center [106, 180] width 40 height 10
click at [117, 224] on span "Timesheets" at bounding box center [108, 222] width 45 height 10
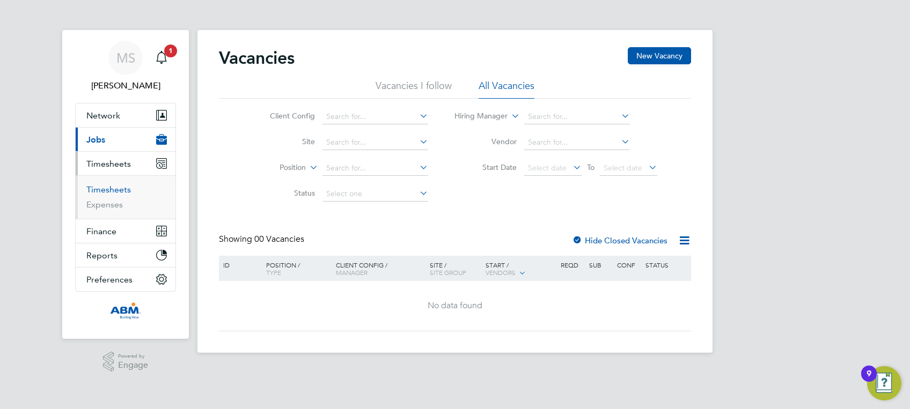
click at [124, 191] on link "Timesheets" at bounding box center [108, 189] width 45 height 10
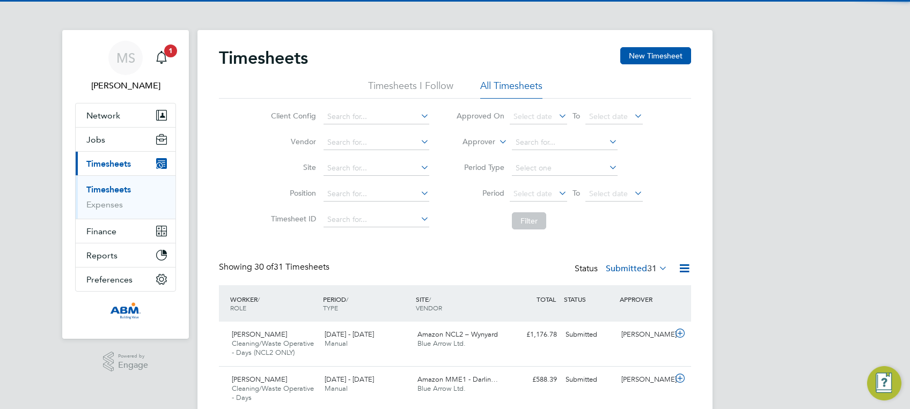
scroll to position [36, 93]
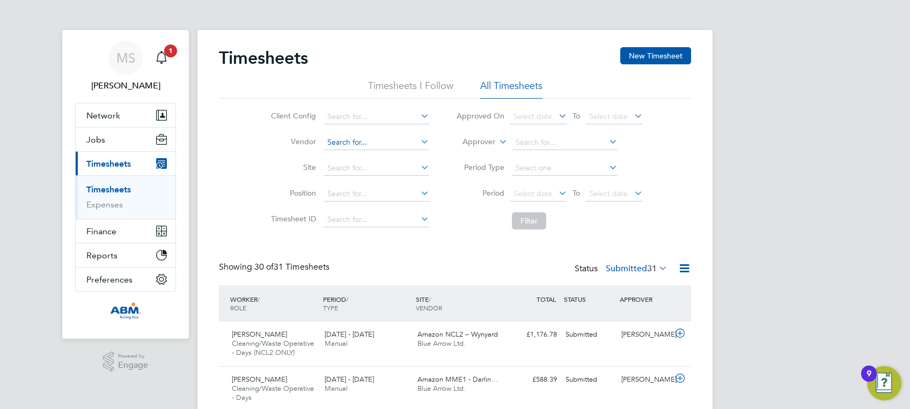
click at [388, 142] on input at bounding box center [376, 142] width 106 height 15
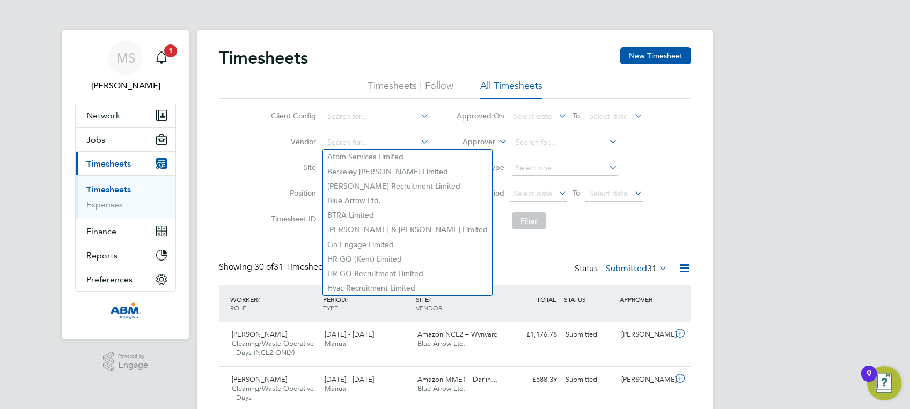
click at [437, 99] on div "Client Config Vendor Site Position Timesheet ID Approved On Select date To Sele…" at bounding box center [455, 167] width 472 height 136
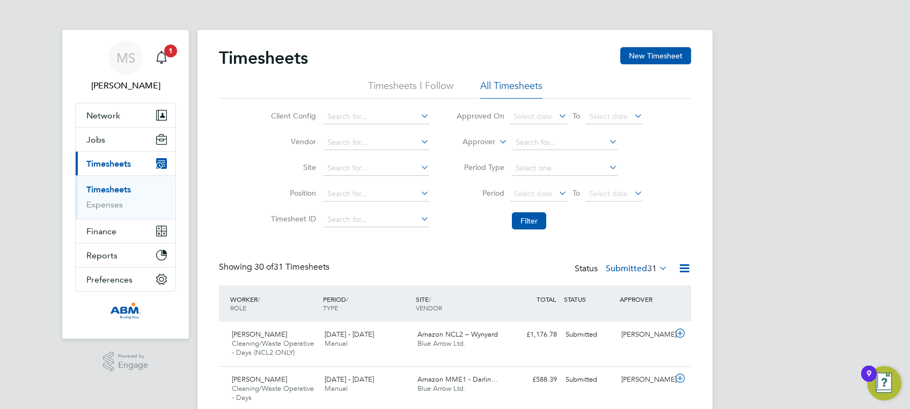
click at [409, 86] on li "Timesheets I Follow" at bounding box center [410, 88] width 85 height 19
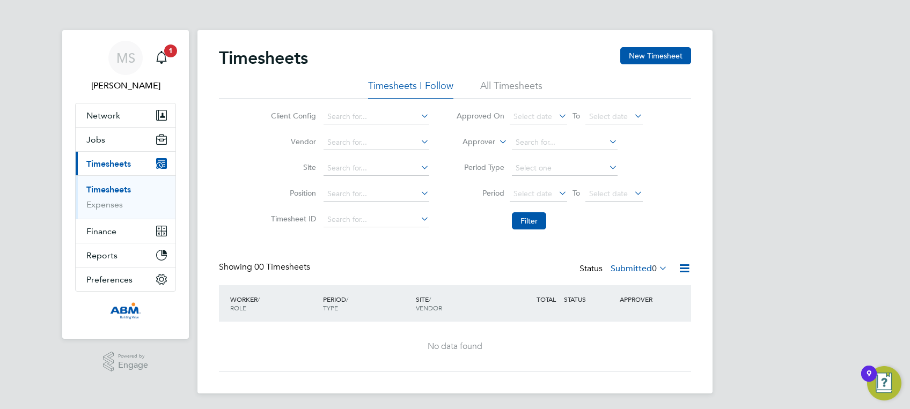
click at [503, 85] on li "All Timesheets" at bounding box center [511, 88] width 62 height 19
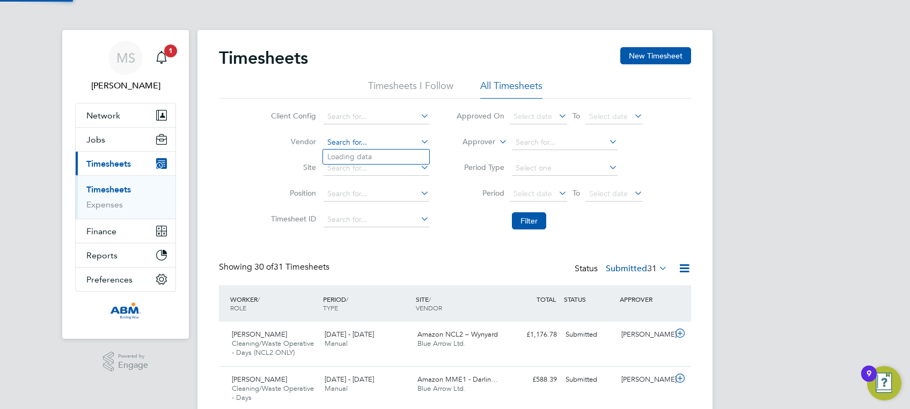
click at [355, 142] on input at bounding box center [376, 142] width 106 height 15
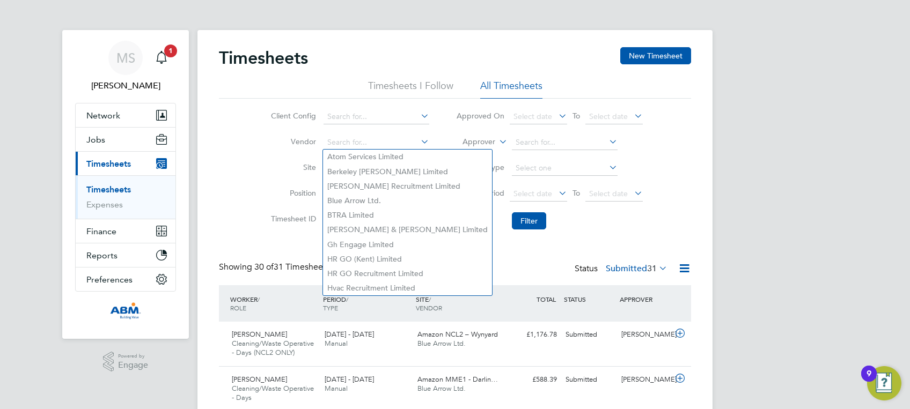
click at [440, 146] on li "Vendor" at bounding box center [348, 143] width 188 height 26
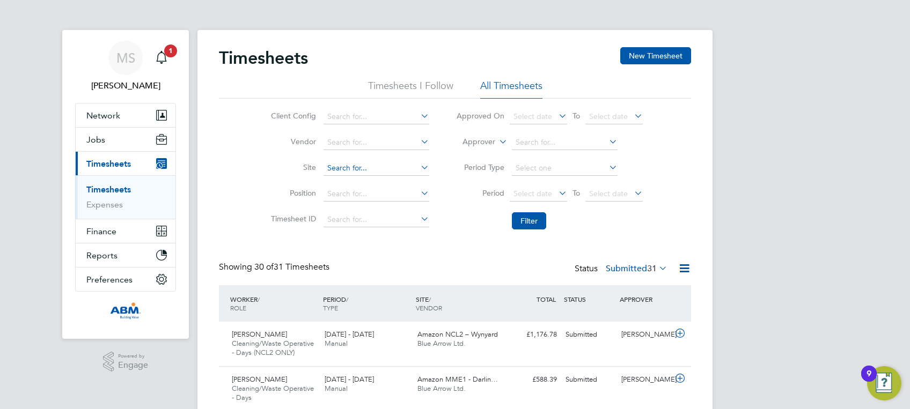
click at [390, 167] on input at bounding box center [376, 168] width 106 height 15
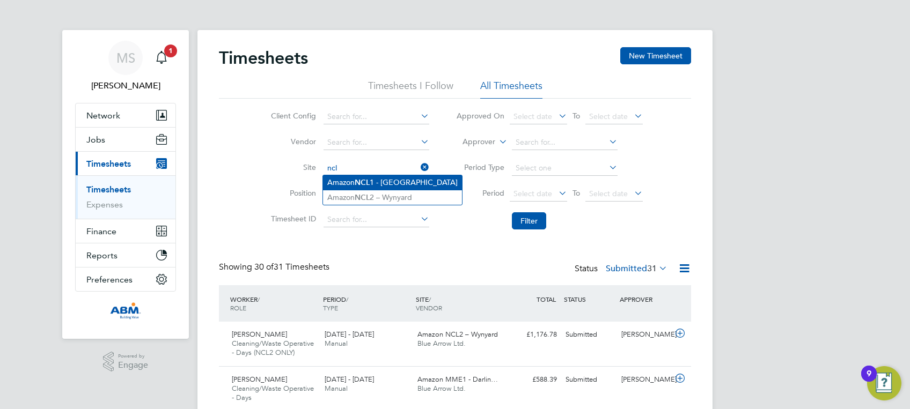
click at [382, 180] on li "Amazon NCL 1 - Gateshead" at bounding box center [392, 182] width 139 height 14
type input "Amazon NCL1 - Gateshead"
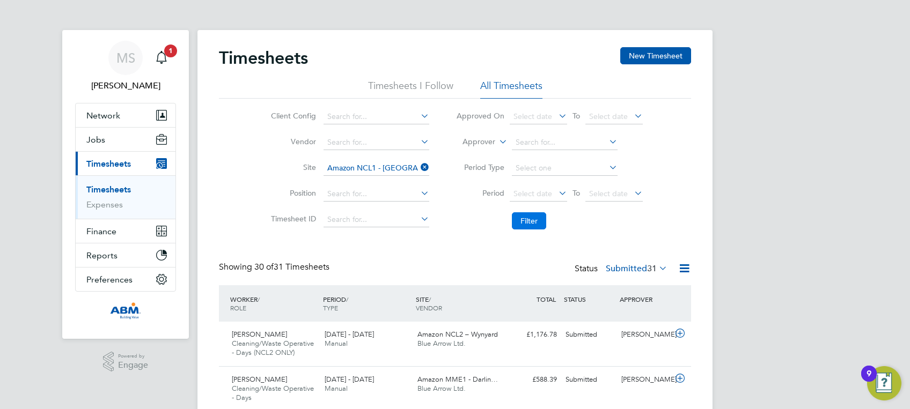
click at [525, 212] on button "Filter" at bounding box center [529, 220] width 34 height 17
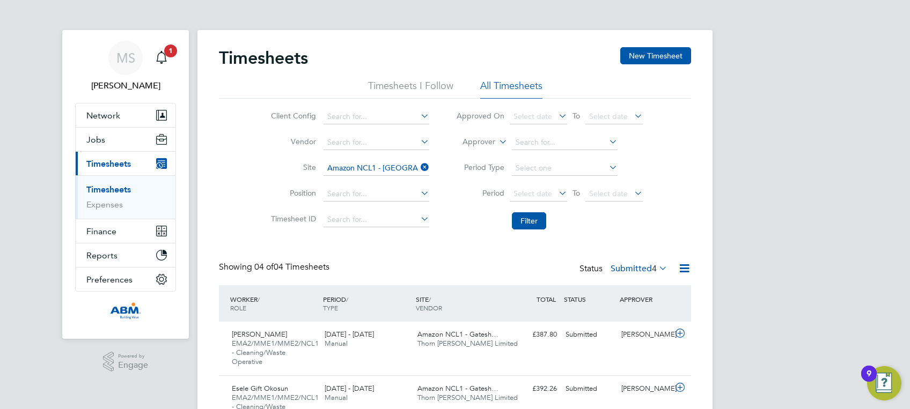
click at [447, 223] on li "Filter" at bounding box center [548, 221] width 213 height 28
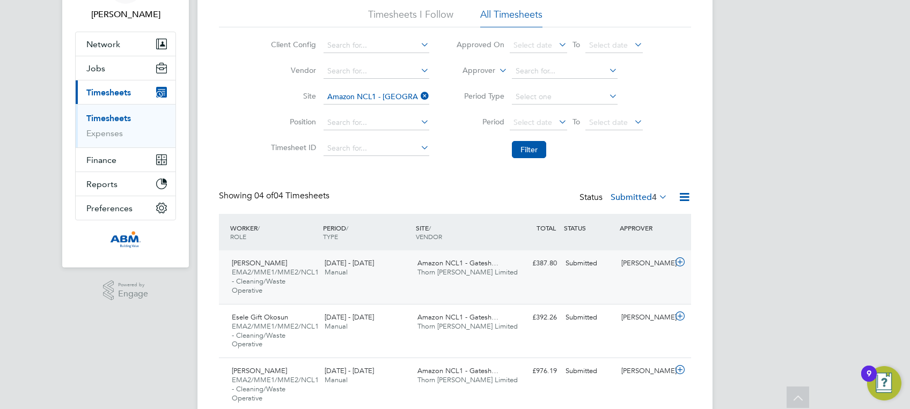
click at [460, 274] on span "Thorn Baker Limited" at bounding box center [467, 272] width 100 height 9
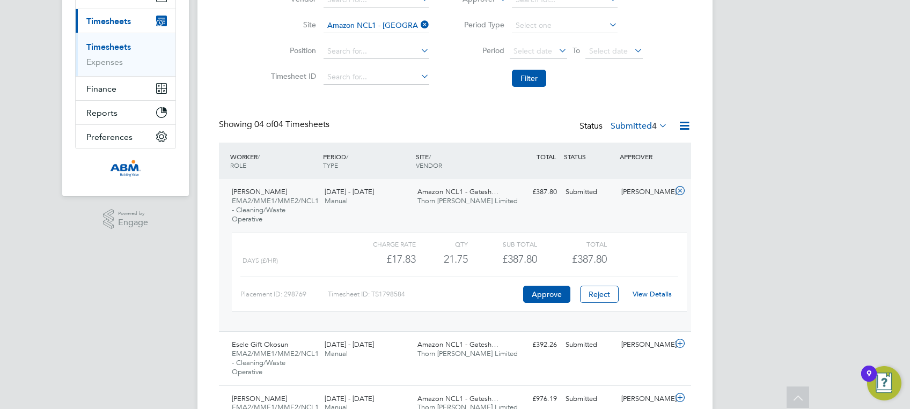
click at [649, 297] on link "View Details" at bounding box center [651, 294] width 39 height 9
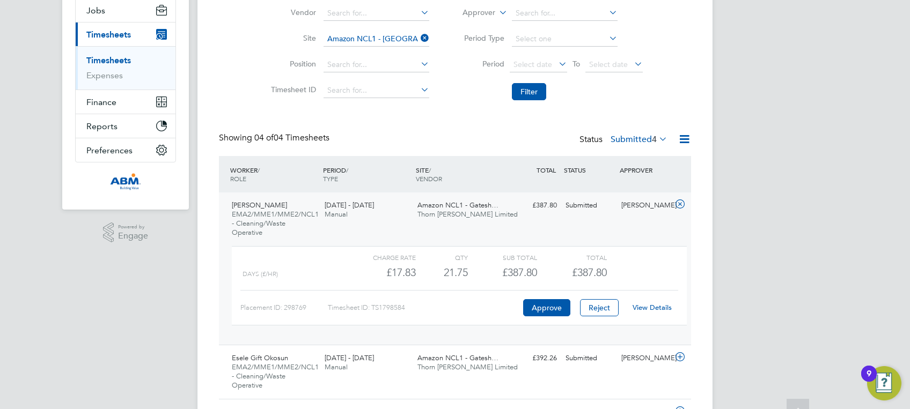
scroll to position [143, 0]
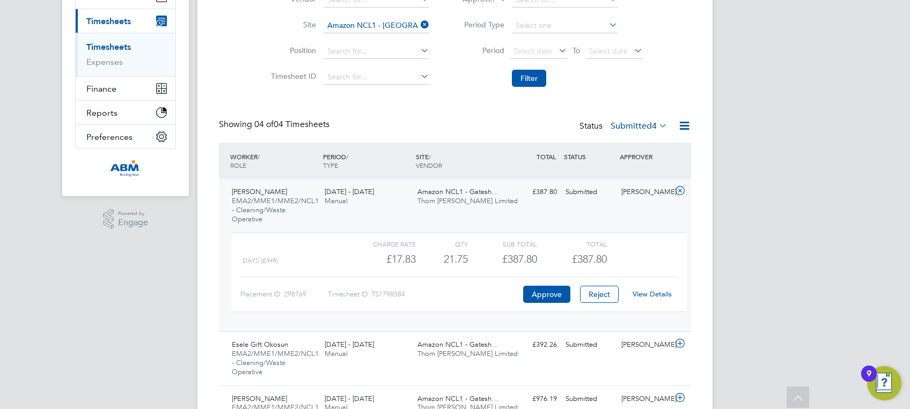
click at [523, 212] on div "Paul Chiedozie Ekoh EMA2/MME1/MME2/NCL1 - Cleaning/Waste Operative 9 - 15 Aug 2…" at bounding box center [455, 255] width 472 height 152
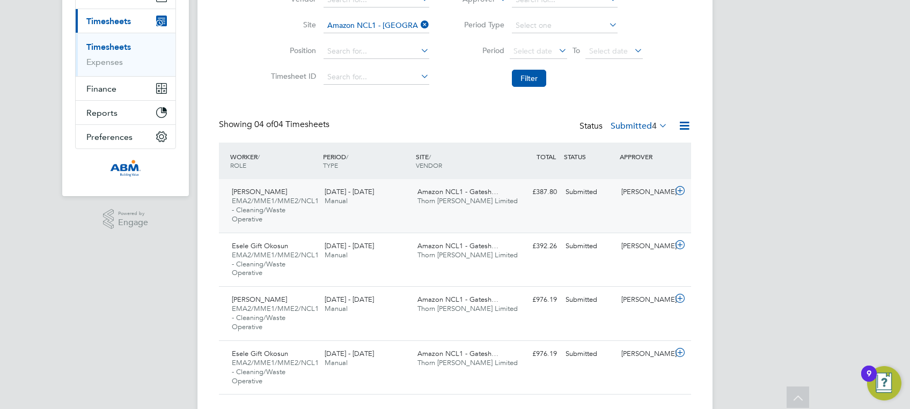
click at [523, 212] on div "Paul Chiedozie Ekoh EMA2/MME1/MME2/NCL1 - Cleaning/Waste Operative 9 - 15 Aug 2…" at bounding box center [455, 206] width 472 height 54
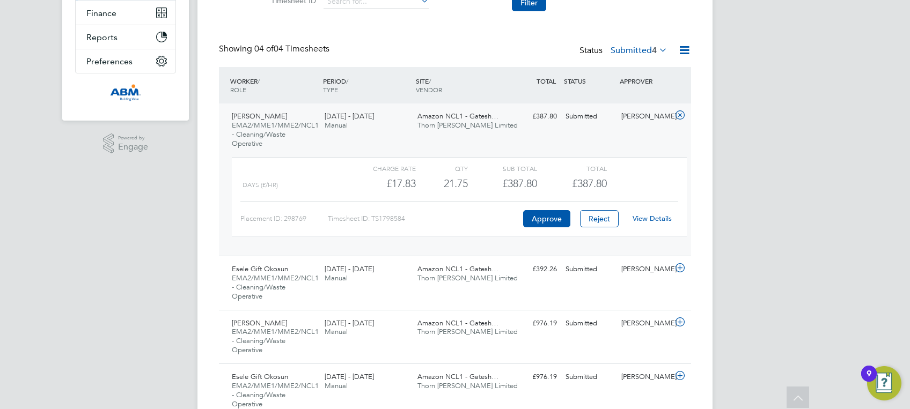
scroll to position [265, 0]
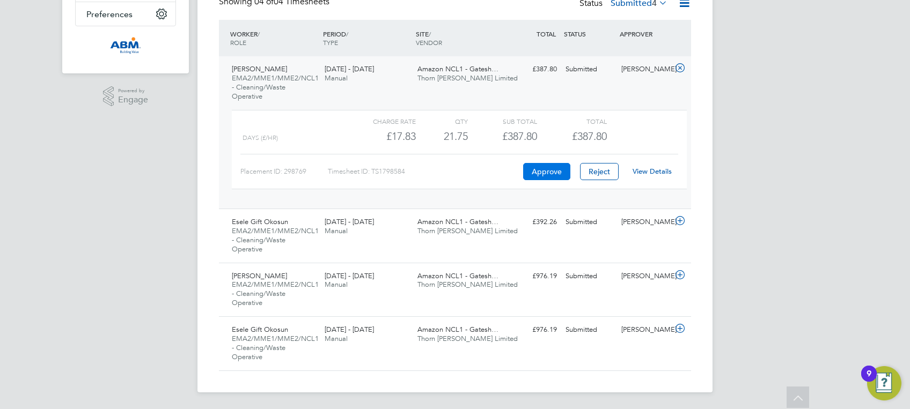
click at [544, 168] on button "Approve" at bounding box center [546, 171] width 47 height 17
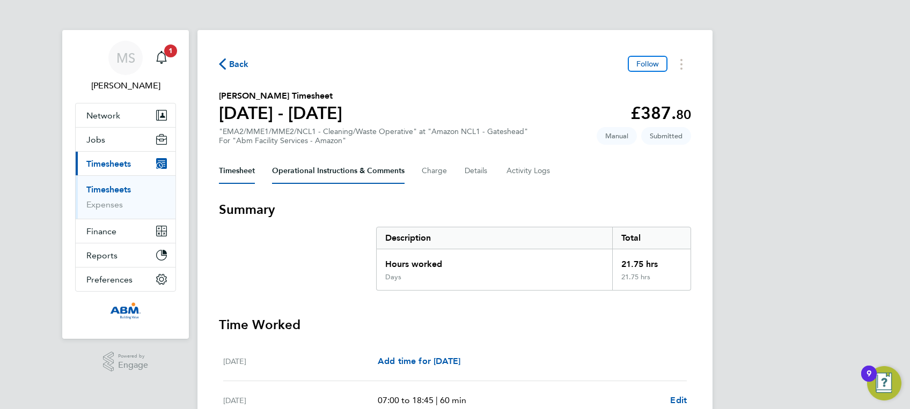
click at [339, 172] on Comments-tab "Operational Instructions & Comments" at bounding box center [338, 171] width 132 height 26
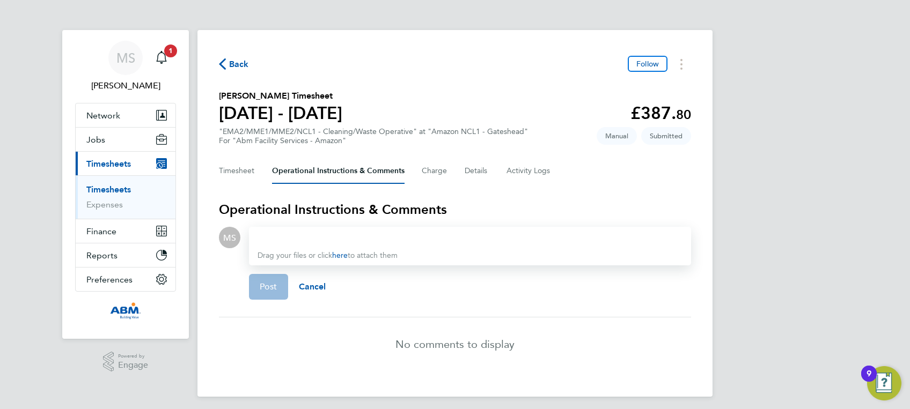
drag, startPoint x: 288, startPoint y: 239, endPoint x: 333, endPoint y: 242, distance: 44.6
click at [333, 242] on div at bounding box center [469, 237] width 425 height 13
click at [240, 175] on button "Timesheet" at bounding box center [237, 171] width 36 height 26
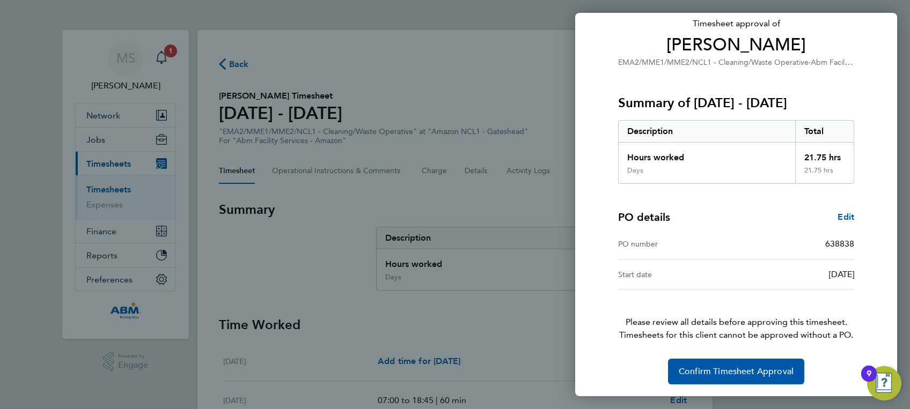
scroll to position [73, 0]
click at [758, 373] on span "Confirm Timesheet Approval" at bounding box center [735, 371] width 115 height 11
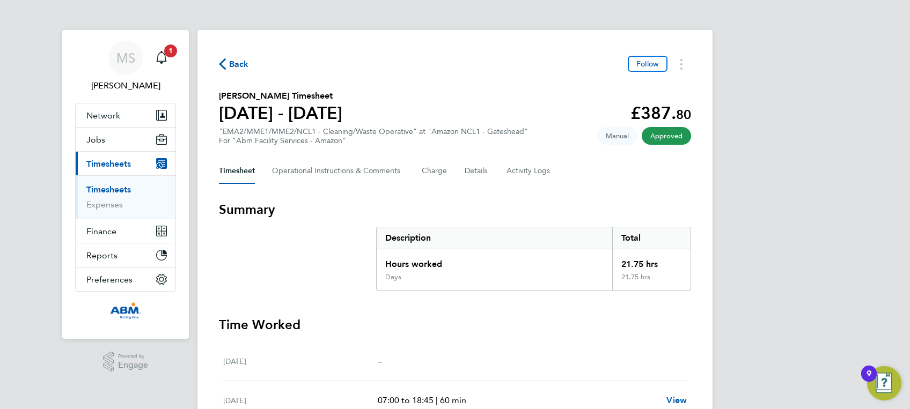
click at [230, 60] on span "Back" at bounding box center [239, 64] width 20 height 13
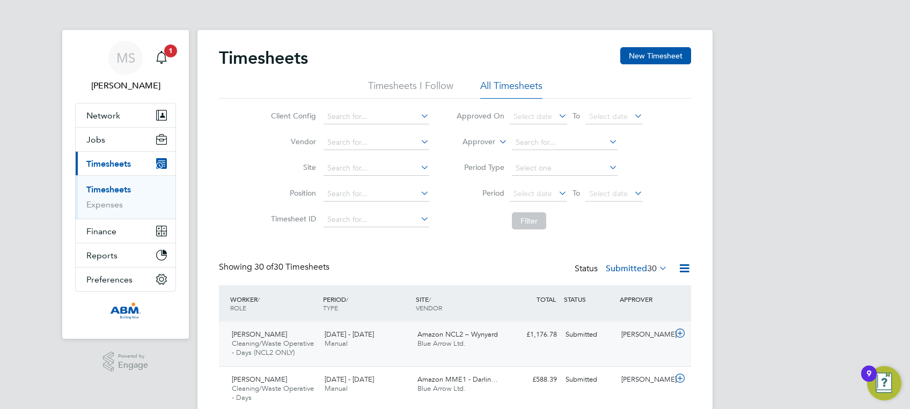
click at [551, 336] on div "£1,176.78 Submitted" at bounding box center [533, 335] width 56 height 18
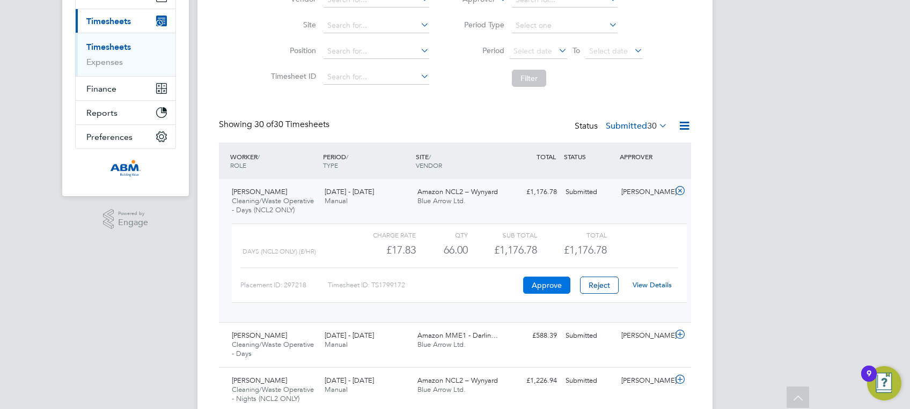
click at [548, 279] on button "Approve" at bounding box center [546, 285] width 47 height 17
click at [625, 196] on div "Lynne Morgan" at bounding box center [645, 192] width 56 height 18
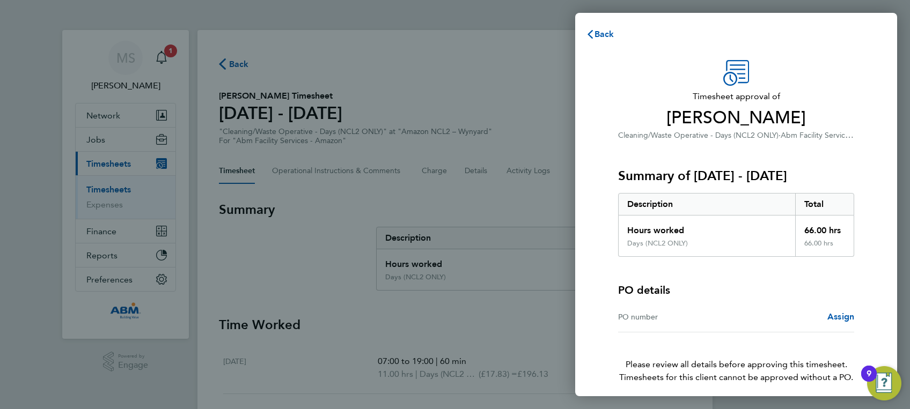
scroll to position [43, 0]
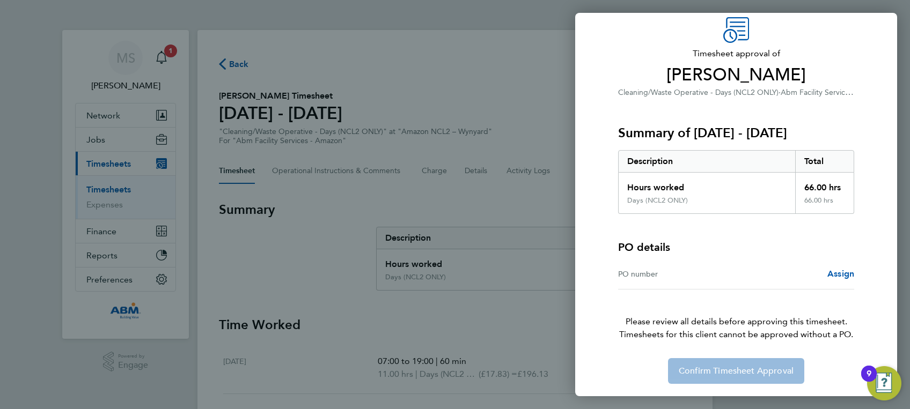
drag, startPoint x: 626, startPoint y: 275, endPoint x: 683, endPoint y: 275, distance: 56.8
click at [683, 275] on div "PO number" at bounding box center [677, 274] width 118 height 13
click at [833, 271] on span "Assign" at bounding box center [840, 274] width 27 height 10
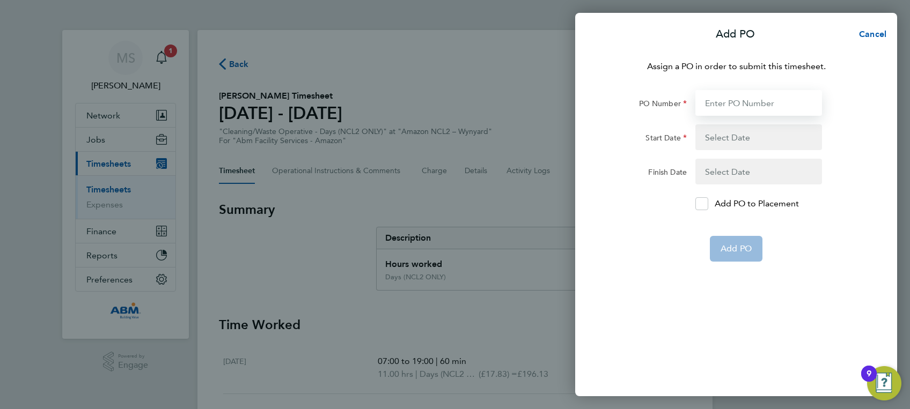
click at [747, 101] on input "PO Number" at bounding box center [758, 103] width 127 height 26
click at [771, 130] on button "button" at bounding box center [758, 137] width 127 height 26
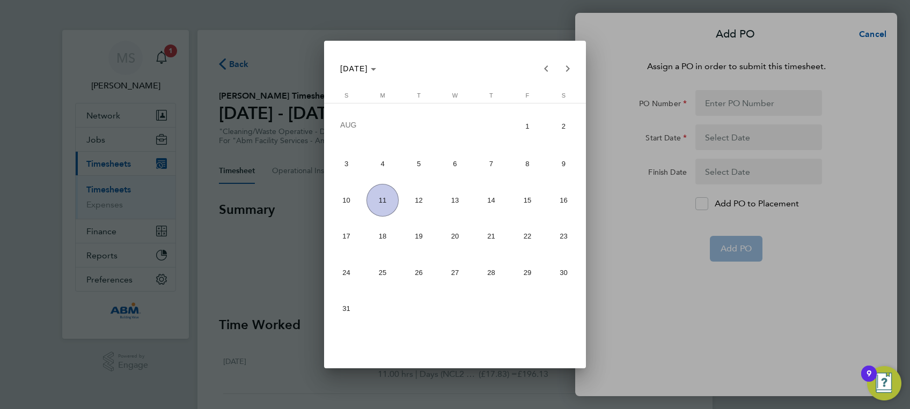
click at [564, 132] on span "2" at bounding box center [563, 126] width 33 height 35
type input "[DATE]"
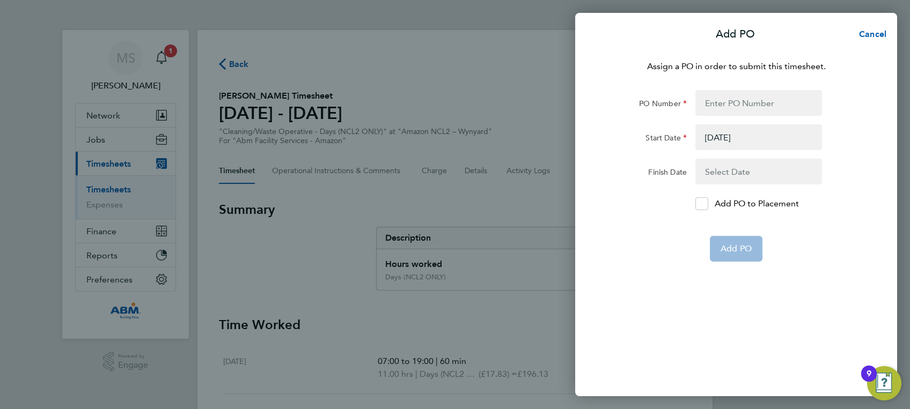
click at [748, 173] on button "button" at bounding box center [758, 172] width 127 height 26
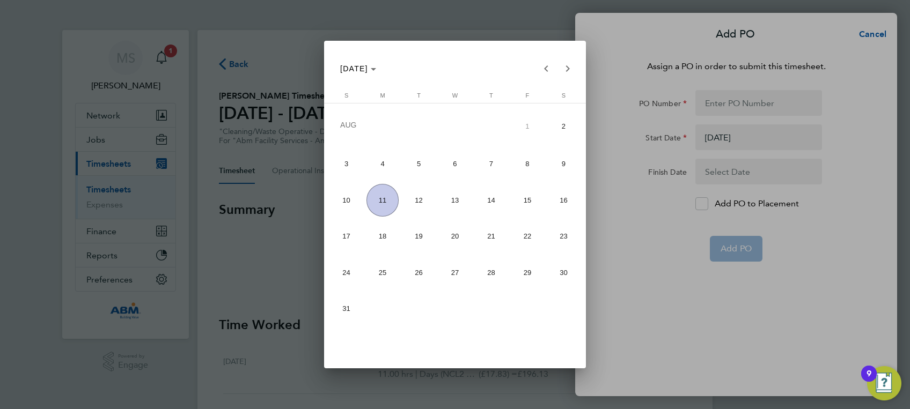
click at [516, 164] on span "8" at bounding box center [527, 163] width 33 height 33
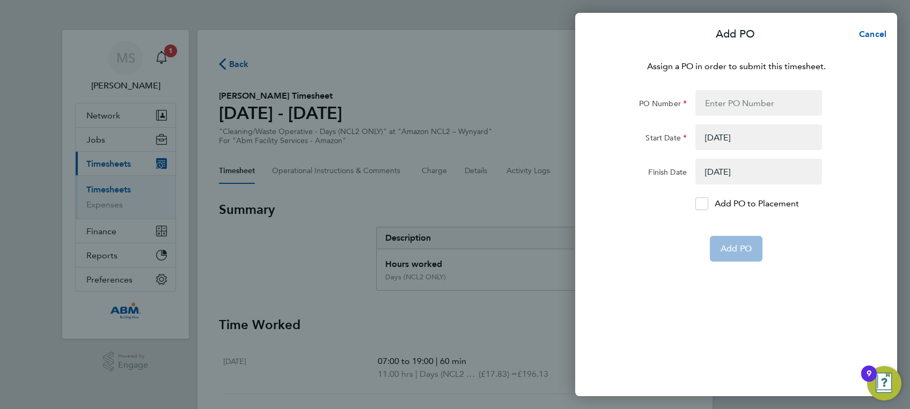
click at [724, 179] on button "button" at bounding box center [758, 172] width 127 height 26
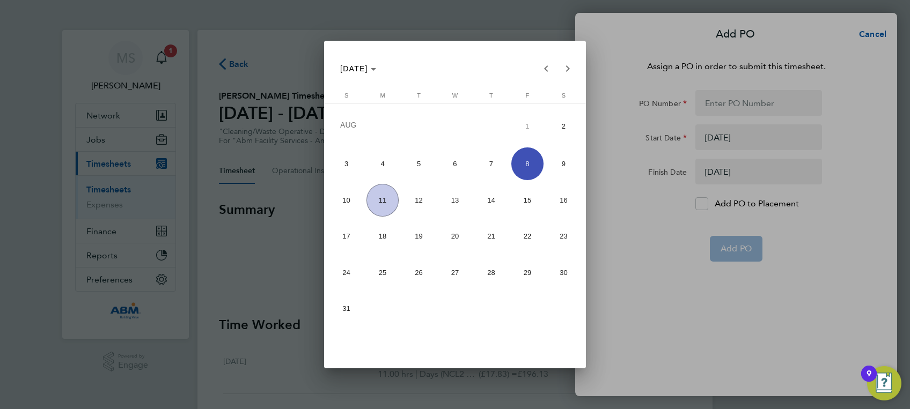
click at [570, 163] on span "9" at bounding box center [563, 163] width 33 height 33
type input "[DATE]"
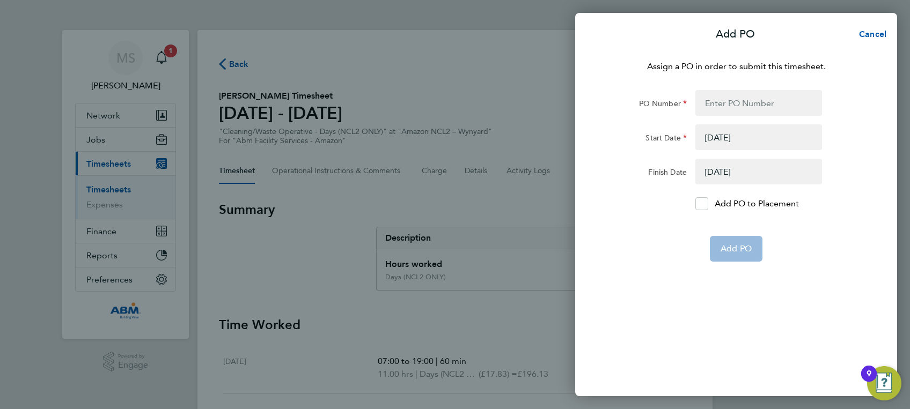
click at [742, 255] on app-form-button "Add PO" at bounding box center [736, 249] width 53 height 26
click at [861, 35] on span "Cancel" at bounding box center [870, 34] width 31 height 10
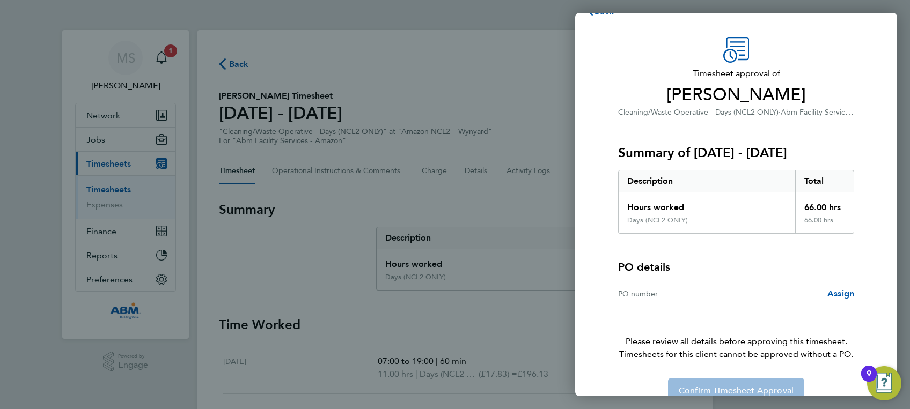
scroll to position [43, 0]
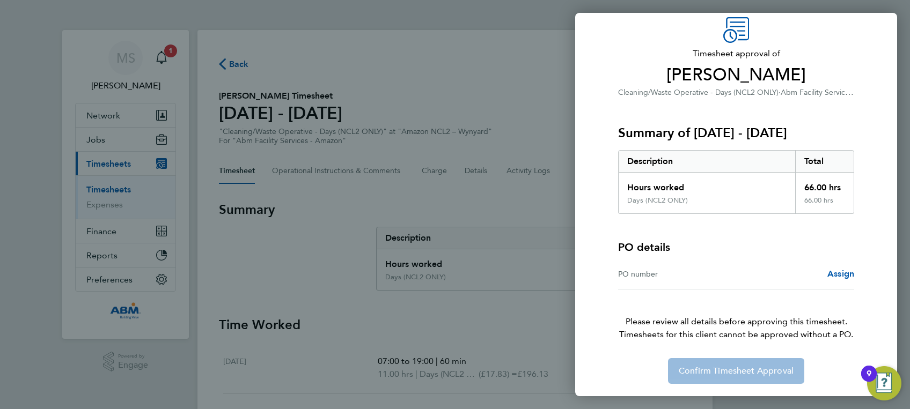
click at [498, 195] on div "Back Timesheet approval of [PERSON_NAME] Cleaning/Waste Operative - Days (NCL2 …" at bounding box center [455, 204] width 910 height 409
click at [536, 62] on div "Back Timesheet approval of [PERSON_NAME] Cleaning/Waste Operative - Days (NCL2 …" at bounding box center [455, 204] width 910 height 409
click at [259, 279] on div "Back Timesheet approval of [PERSON_NAME] Cleaning/Waste Operative - Days (NCL2 …" at bounding box center [455, 204] width 910 height 409
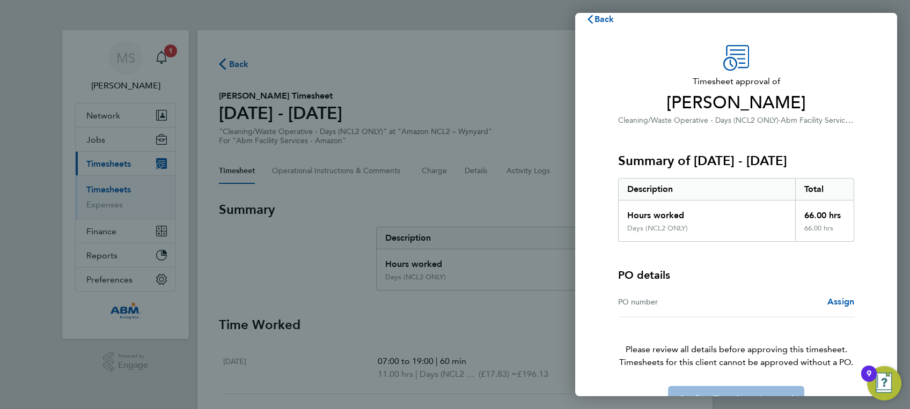
scroll to position [0, 0]
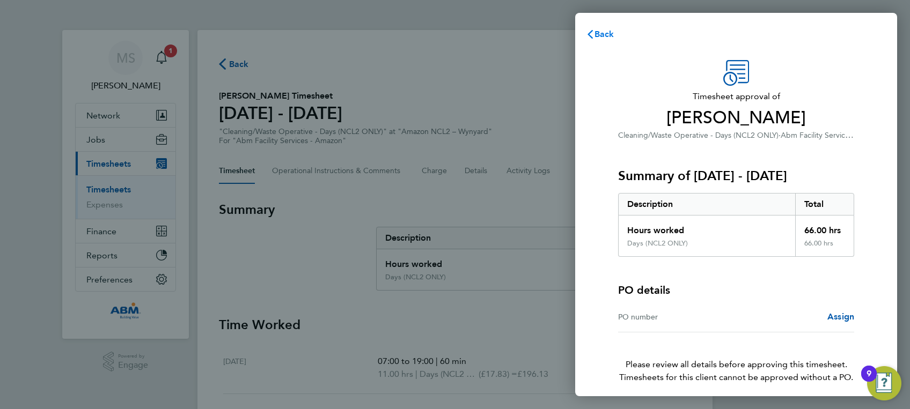
click at [612, 35] on span "Back" at bounding box center [604, 34] width 20 height 10
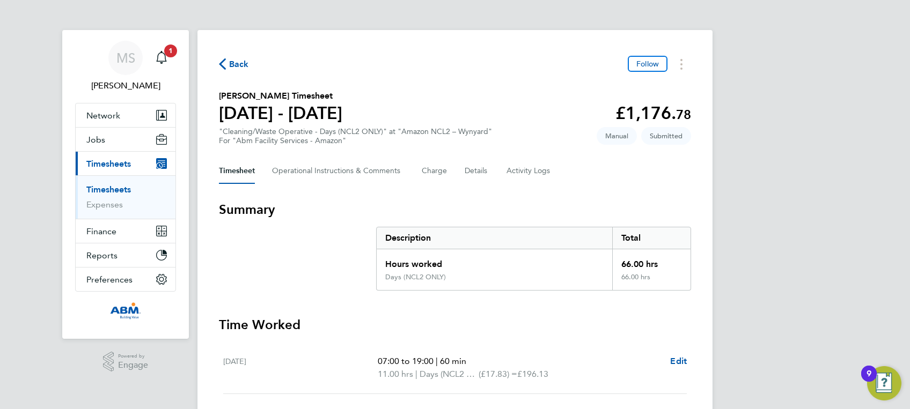
drag, startPoint x: 653, startPoint y: 137, endPoint x: 681, endPoint y: 136, distance: 27.9
click at [681, 136] on span "Submitted" at bounding box center [666, 136] width 50 height 18
drag, startPoint x: 681, startPoint y: 136, endPoint x: 688, endPoint y: 138, distance: 7.8
click at [688, 137] on span "Submitted" at bounding box center [666, 136] width 50 height 18
click at [692, 138] on div "Back Follow [PERSON_NAME] Timesheet [DATE] - [DATE] £1,176. 78 "Cleaning/Waste …" at bounding box center [454, 400] width 515 height 741
